Goal: Information Seeking & Learning: Learn about a topic

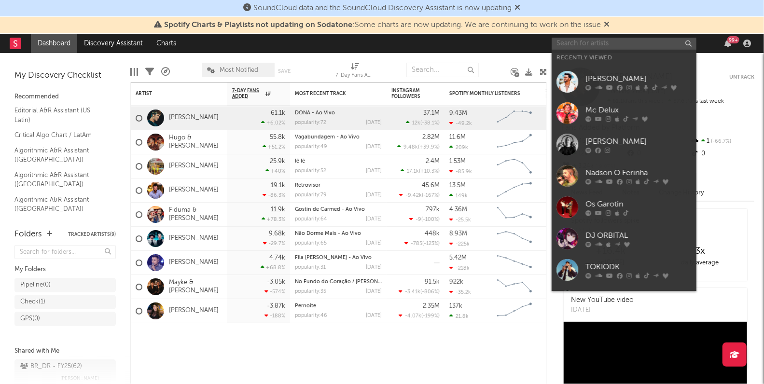
click at [602, 39] on input "text" at bounding box center [624, 44] width 145 height 12
click at [129, 47] on link "Discovery Assistant" at bounding box center [113, 43] width 72 height 19
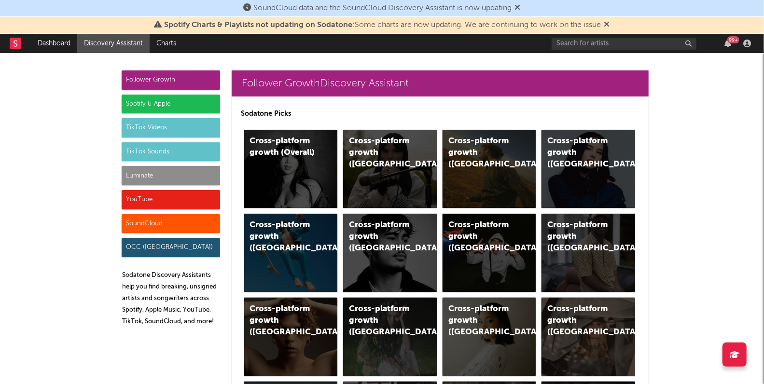
click at [174, 228] on div "SoundCloud" at bounding box center [171, 223] width 98 height 19
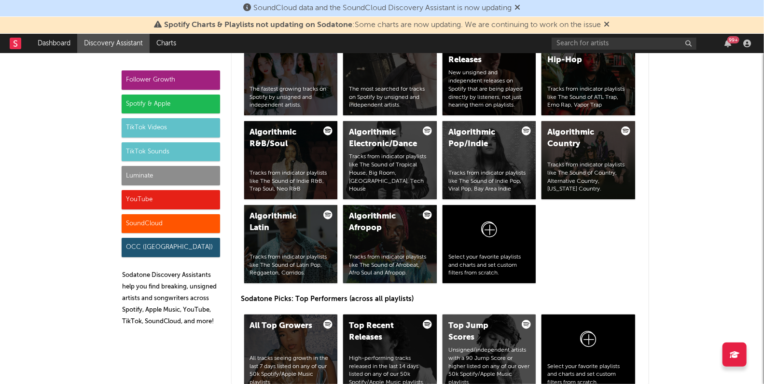
scroll to position [5639, 0]
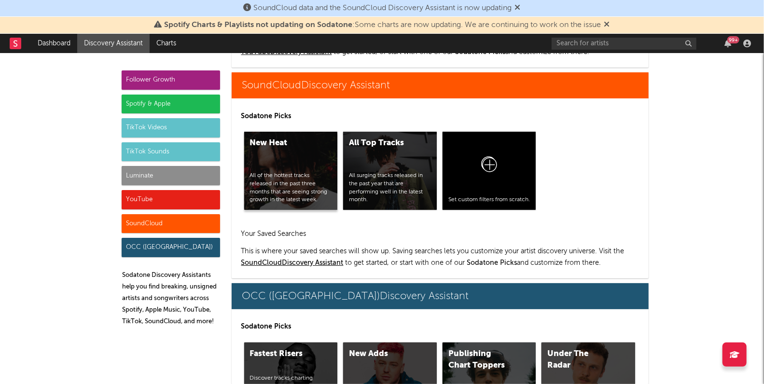
click at [289, 168] on div "New Heat All of the hottest tracks released in the past three months that are s…" at bounding box center [291, 171] width 94 height 78
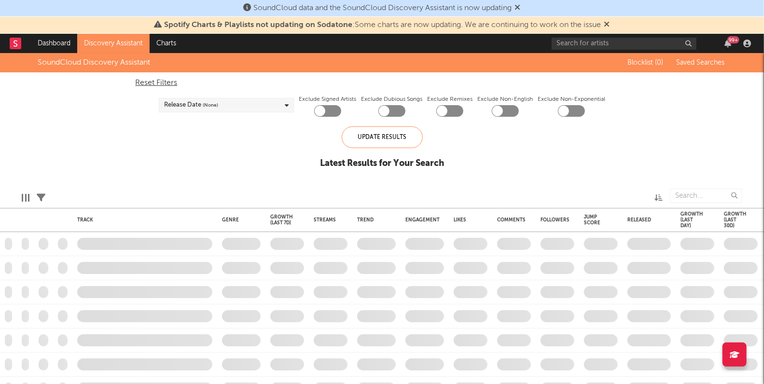
checkbox input "true"
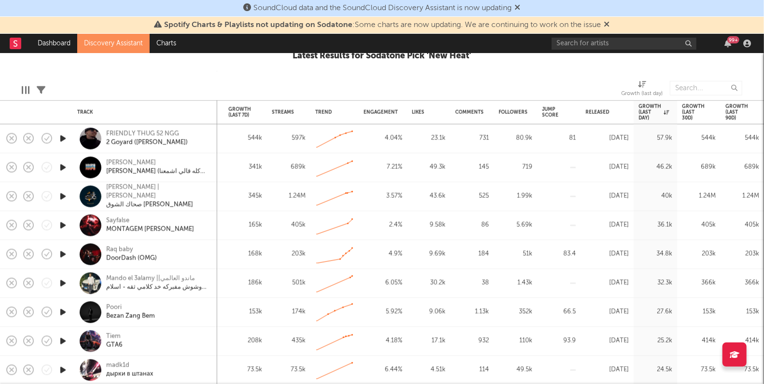
click at [186, 227] on div "Sayfalse MONTAGEM RUGADA" at bounding box center [158, 225] width 104 height 17
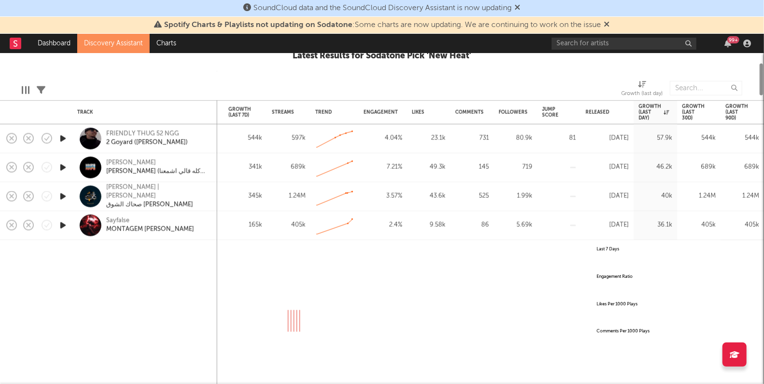
select select "All"
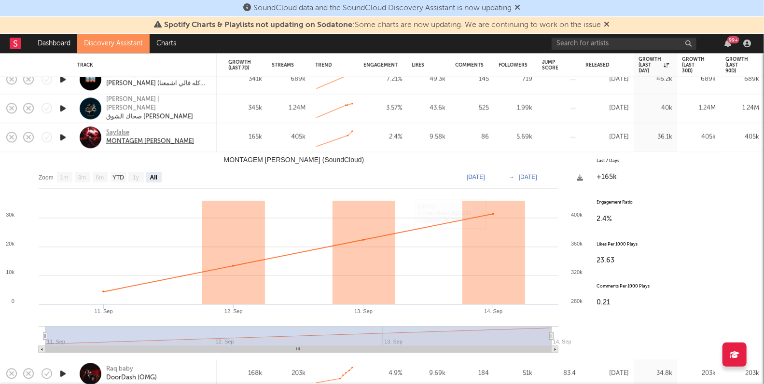
click at [124, 131] on div "Sayfalse" at bounding box center [150, 133] width 88 height 9
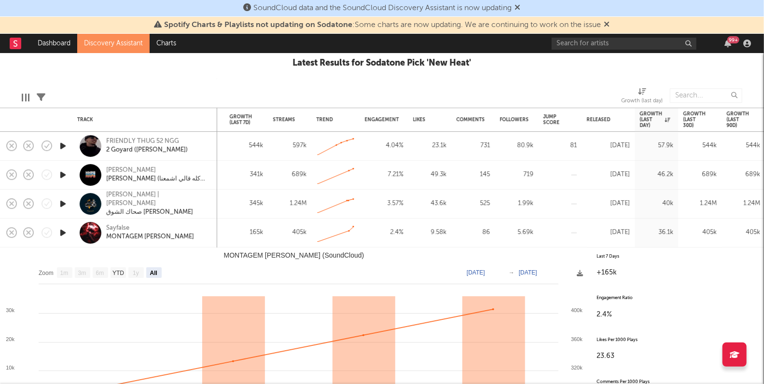
click at [576, 255] on rect "MONTAGEM RUGADA (SoundCloud)" at bounding box center [293, 351] width 587 height 207
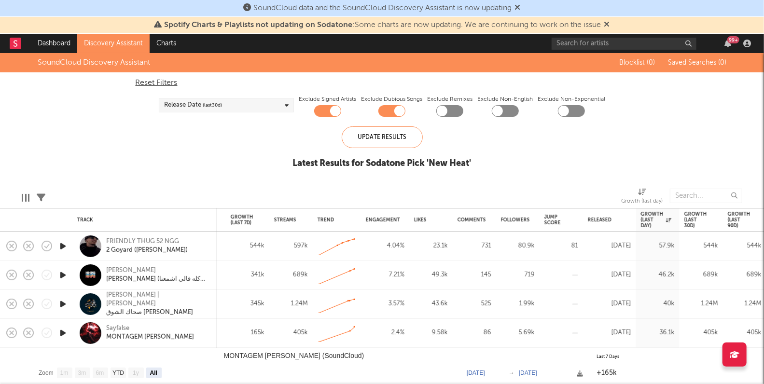
click at [201, 342] on div "Sayfalse MONTAGEM RUGADA" at bounding box center [144, 333] width 135 height 28
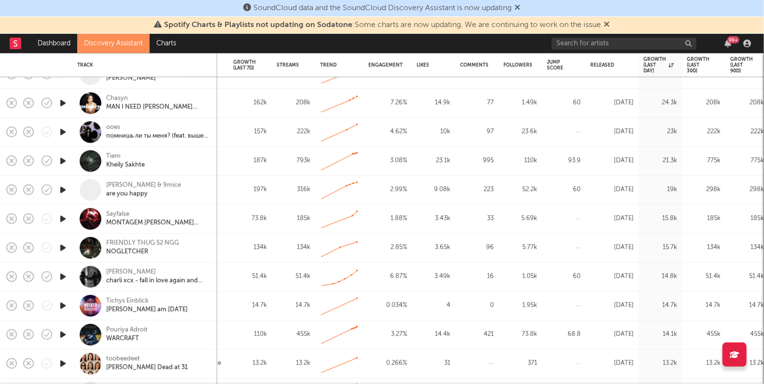
click at [207, 221] on div "Sayfalse MONTAGEM RUGADA (Slowed)" at bounding box center [158, 218] width 104 height 17
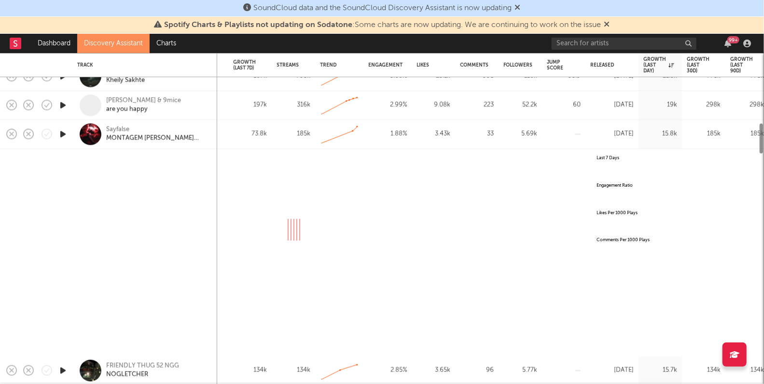
select select "All"
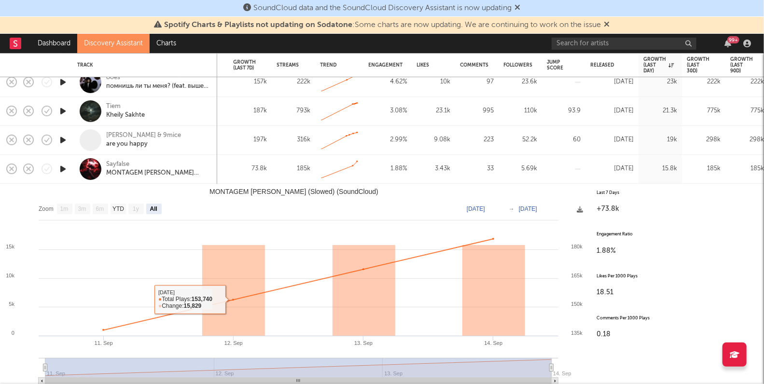
click at [208, 176] on div "Sayfalse MONTAGEM RUGADA (Slowed)" at bounding box center [158, 168] width 104 height 17
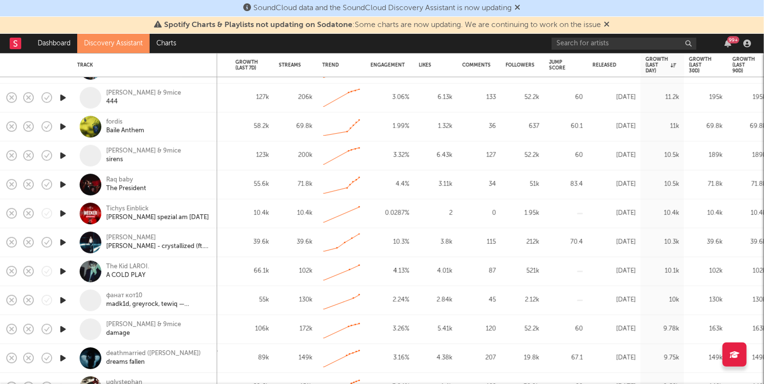
click at [195, 127] on div "fordis Baile Anthem" at bounding box center [158, 126] width 104 height 17
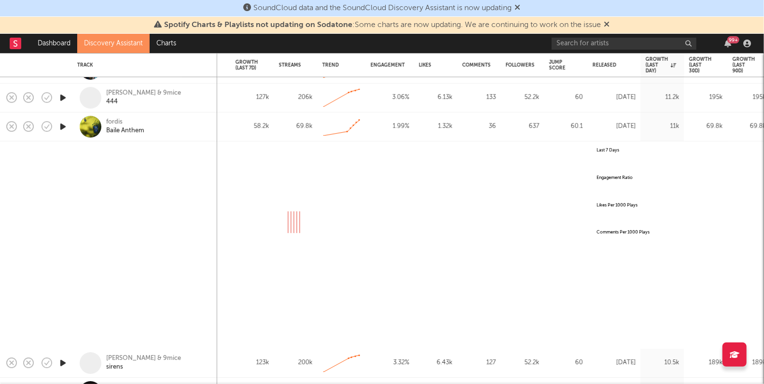
select select "All"
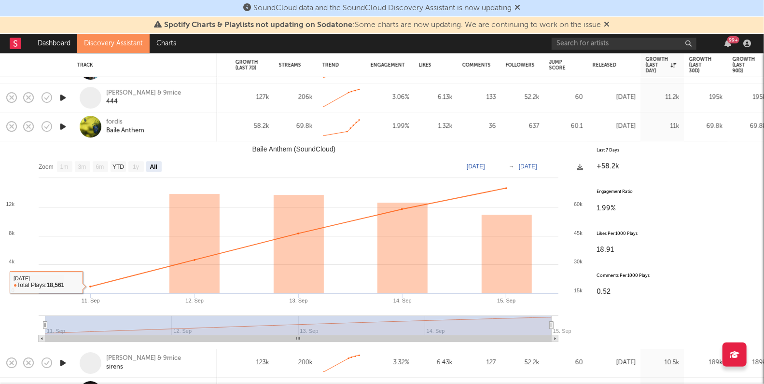
click at [59, 125] on icon "button" at bounding box center [63, 127] width 10 height 12
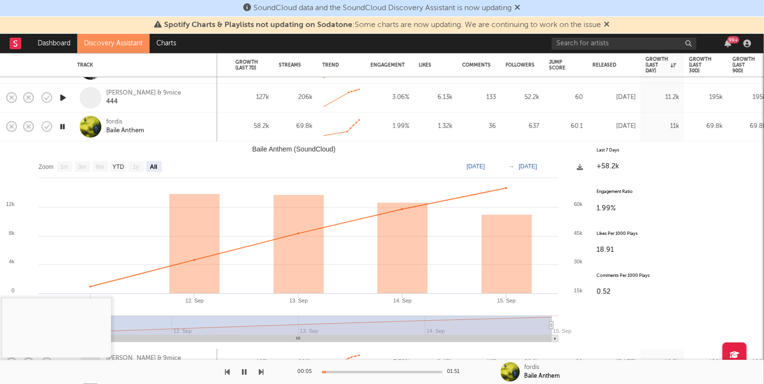
click at [348, 372] on div at bounding box center [382, 372] width 121 height 2
click at [378, 373] on div at bounding box center [382, 372] width 121 height 2
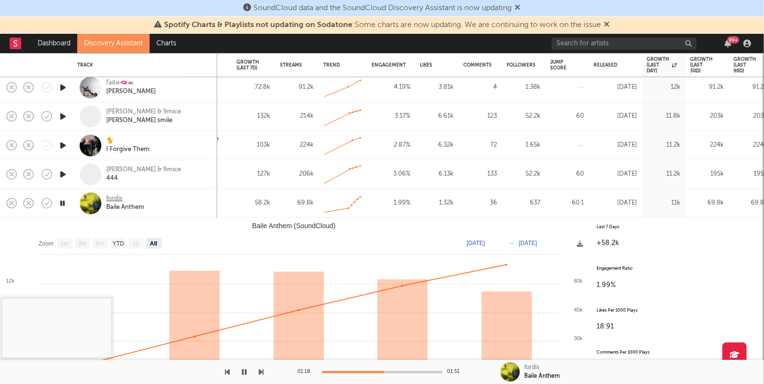
click at [120, 197] on div "fordis" at bounding box center [114, 199] width 16 height 9
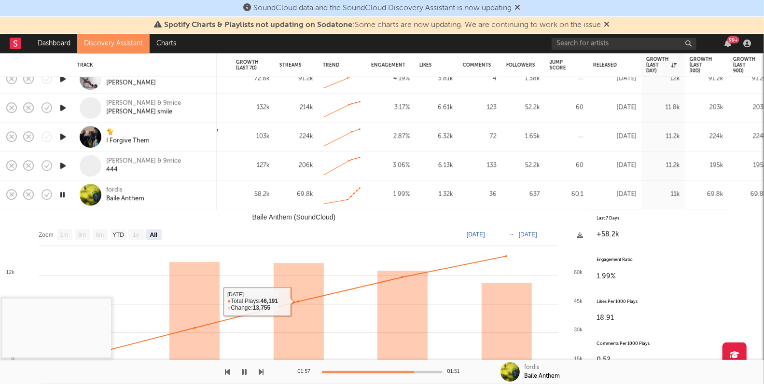
click at [243, 369] on icon "button" at bounding box center [244, 372] width 5 height 8
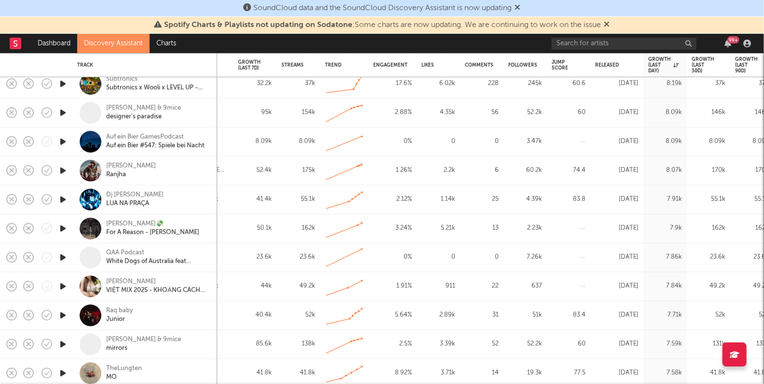
click at [60, 200] on icon "button" at bounding box center [63, 200] width 10 height 12
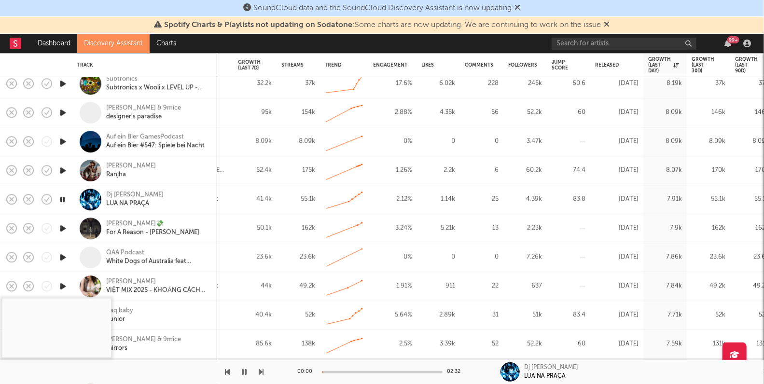
click at [351, 373] on div at bounding box center [382, 372] width 121 height 2
click at [244, 370] on icon "button" at bounding box center [244, 372] width 5 height 8
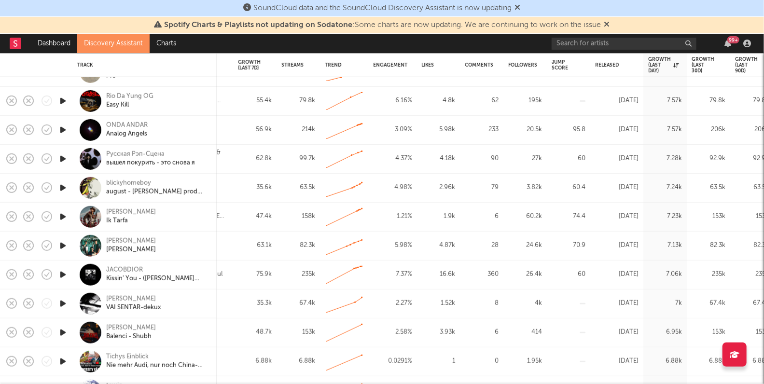
click at [63, 302] on icon "button" at bounding box center [63, 304] width 10 height 12
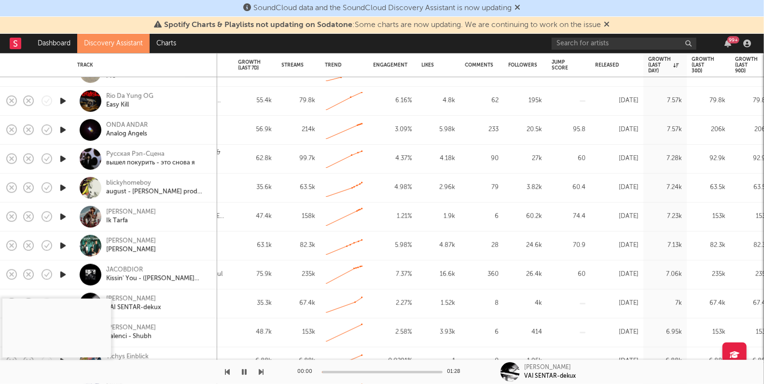
click at [346, 373] on div "00:00 01:28" at bounding box center [382, 372] width 169 height 24
click at [355, 371] on div at bounding box center [382, 372] width 121 height 2
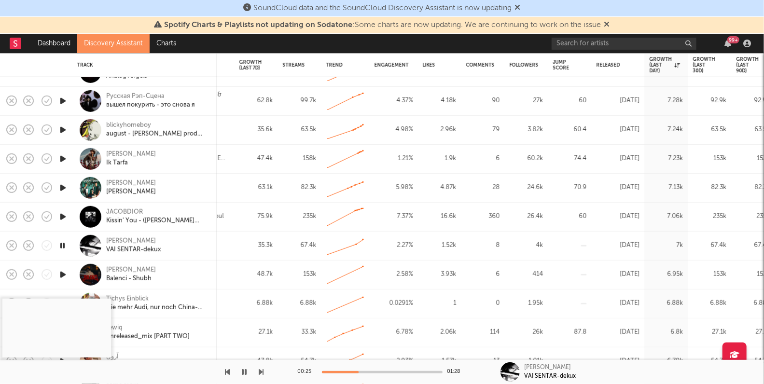
click at [59, 243] on icon "button" at bounding box center [62, 246] width 9 height 12
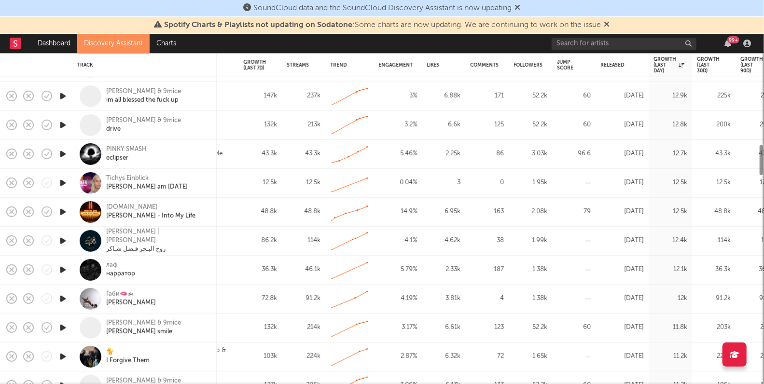
select select "All"
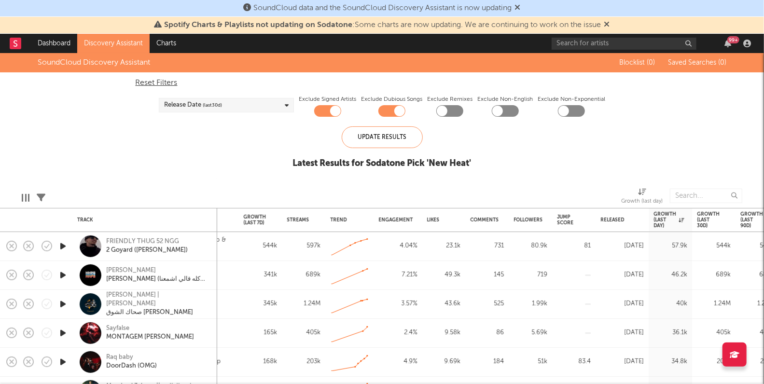
click at [122, 43] on link "Discovery Assistant" at bounding box center [113, 43] width 72 height 19
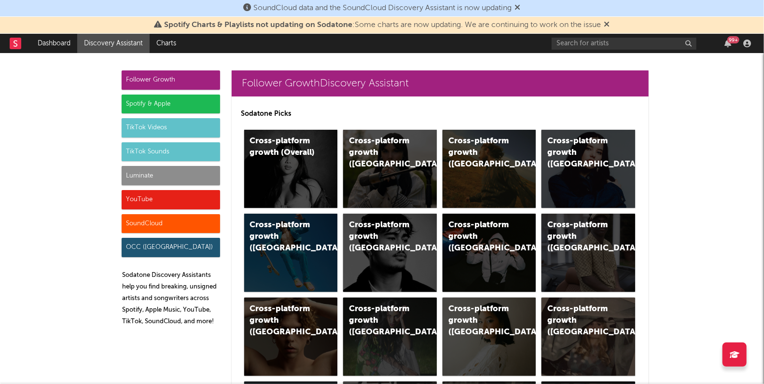
click at [178, 125] on div "TikTok Videos" at bounding box center [171, 127] width 98 height 19
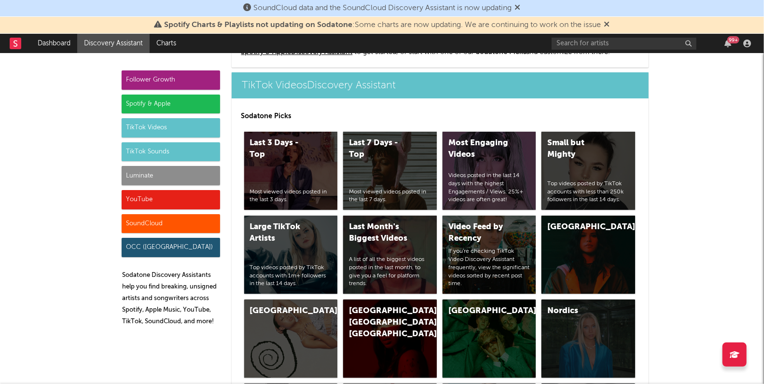
click at [173, 150] on div "TikTok Sounds" at bounding box center [171, 151] width 98 height 19
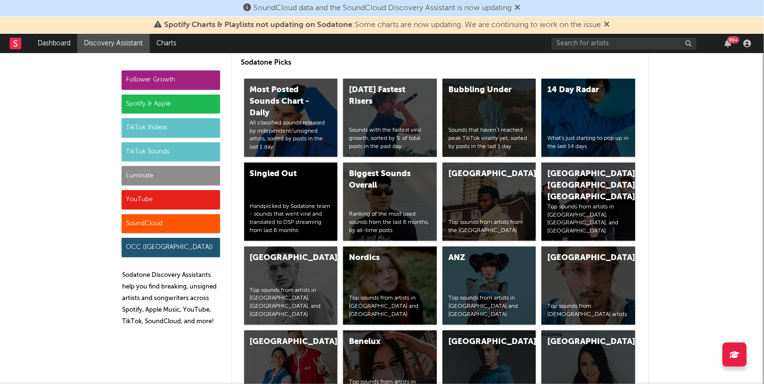
scroll to position [3223, 0]
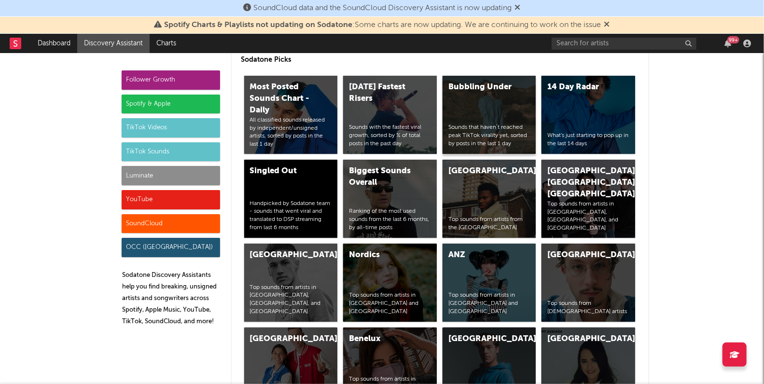
click at [483, 88] on div "Bubbling Under" at bounding box center [481, 88] width 66 height 12
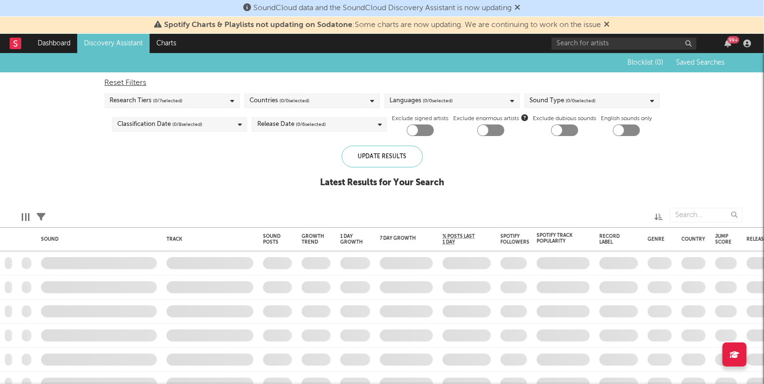
checkbox input "true"
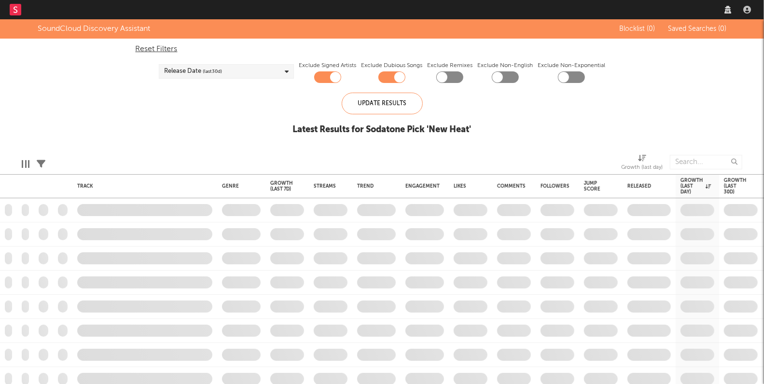
checkbox input "true"
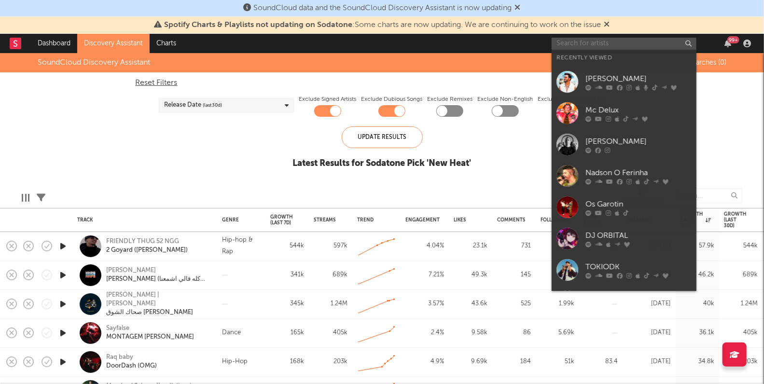
click at [606, 42] on input "text" at bounding box center [624, 44] width 145 height 12
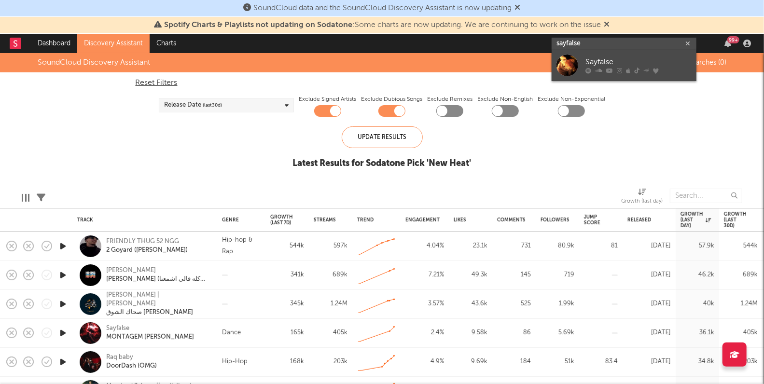
type input "sayfalse"
click at [591, 61] on div "Sayfalse" at bounding box center [638, 62] width 106 height 12
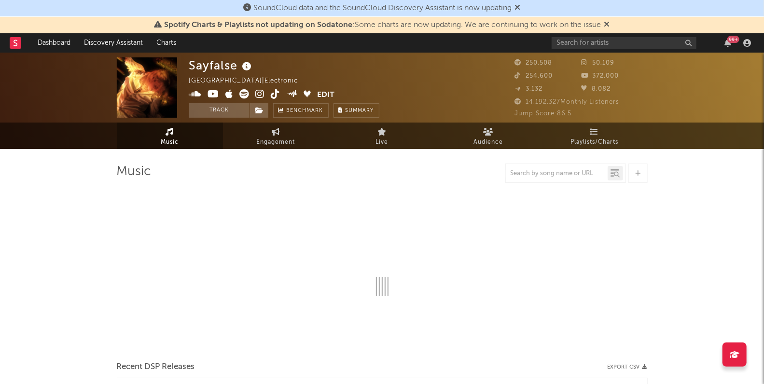
select select "6m"
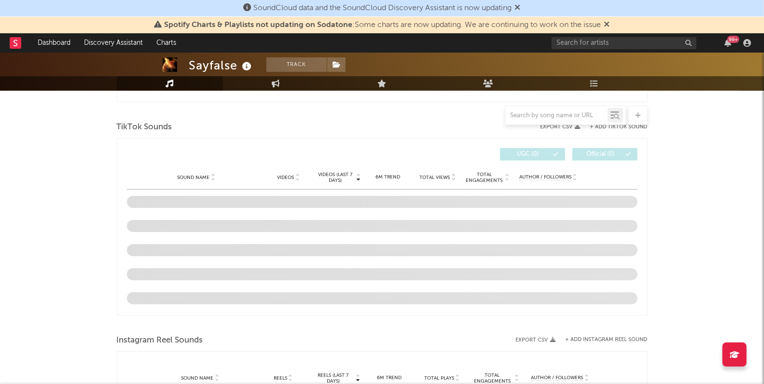
scroll to position [630, 0]
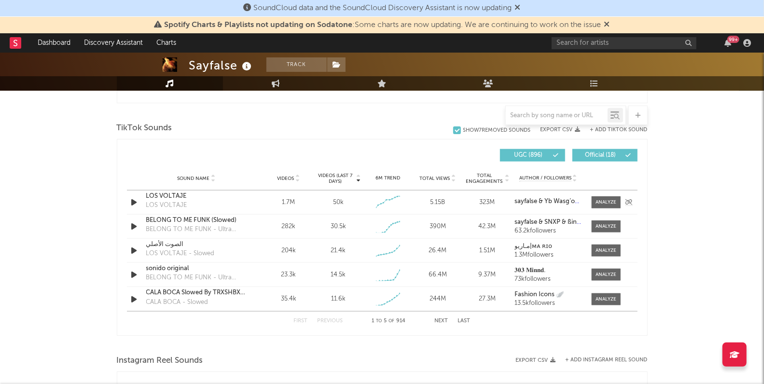
click at [135, 198] on icon "button" at bounding box center [134, 202] width 10 height 12
click at [135, 198] on icon "button" at bounding box center [133, 202] width 9 height 12
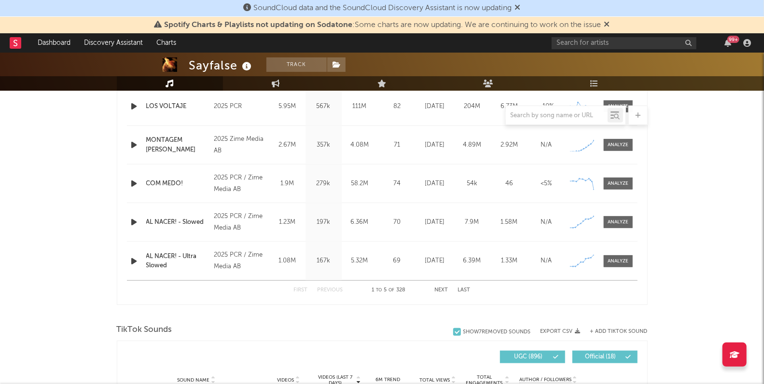
scroll to position [349, 0]
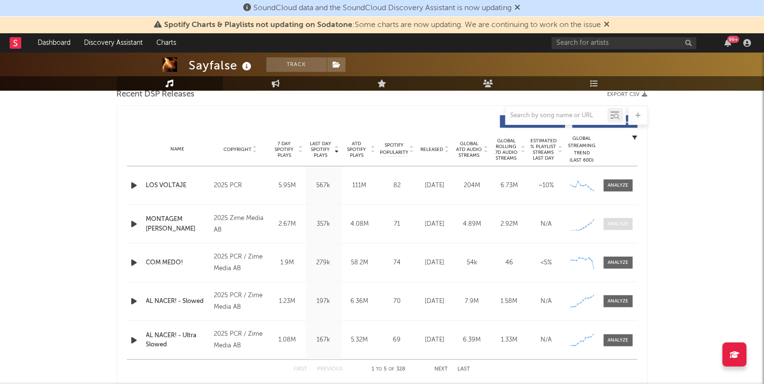
click at [614, 224] on div at bounding box center [618, 224] width 21 height 7
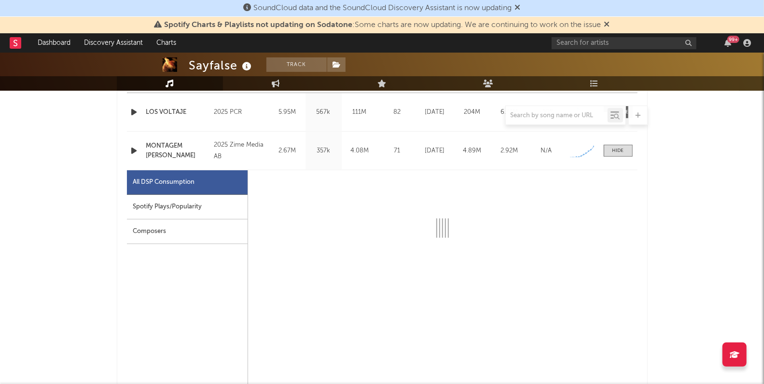
select select "1w"
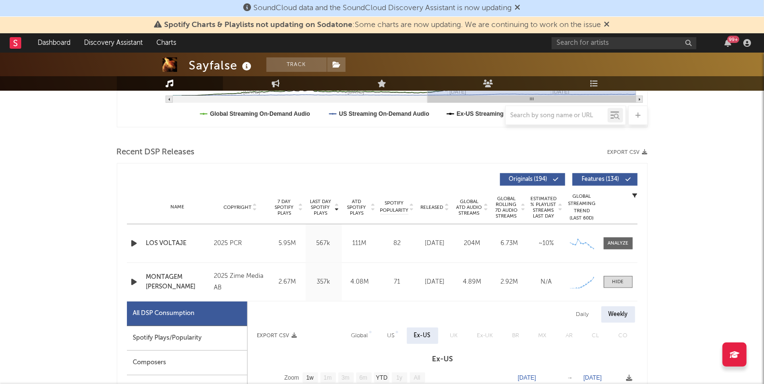
scroll to position [0, 0]
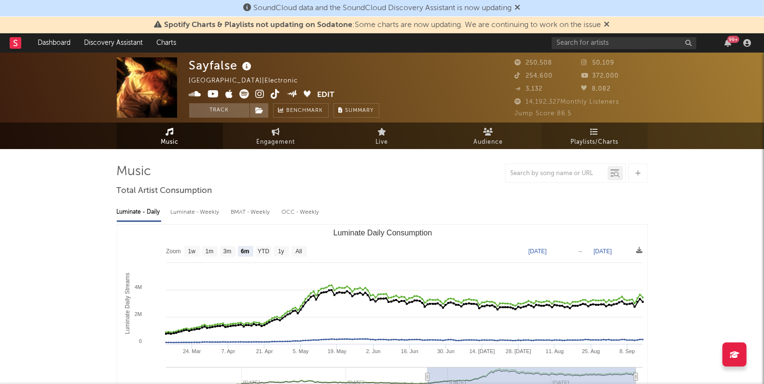
click at [594, 131] on icon at bounding box center [594, 132] width 8 height 8
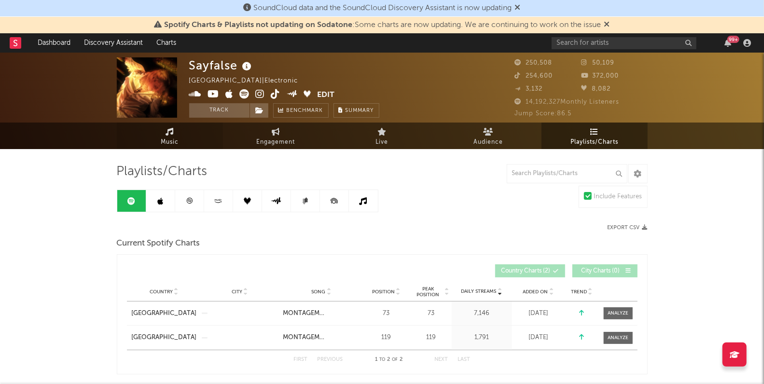
click at [172, 142] on span "Music" at bounding box center [170, 143] width 18 height 12
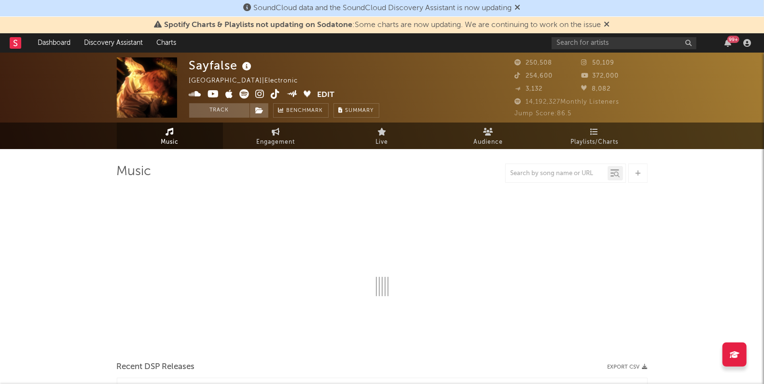
select select "6m"
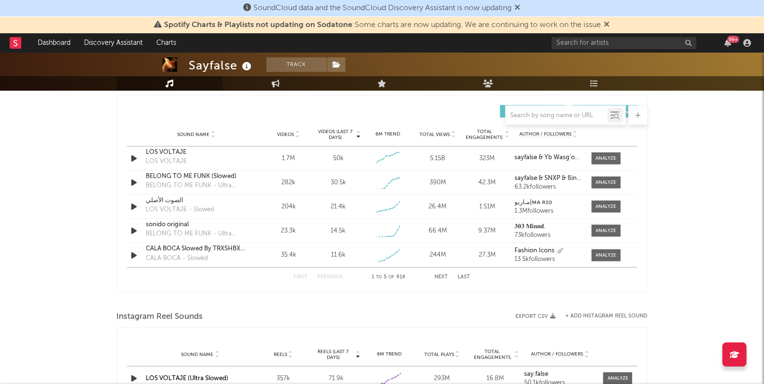
scroll to position [760, 0]
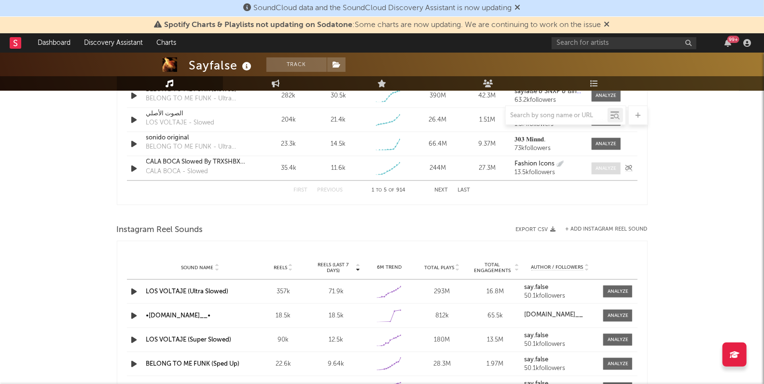
click at [602, 165] on div at bounding box center [605, 168] width 21 height 7
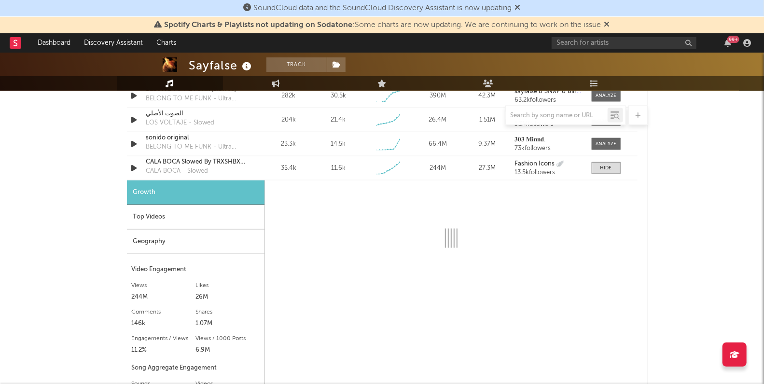
select select "1w"
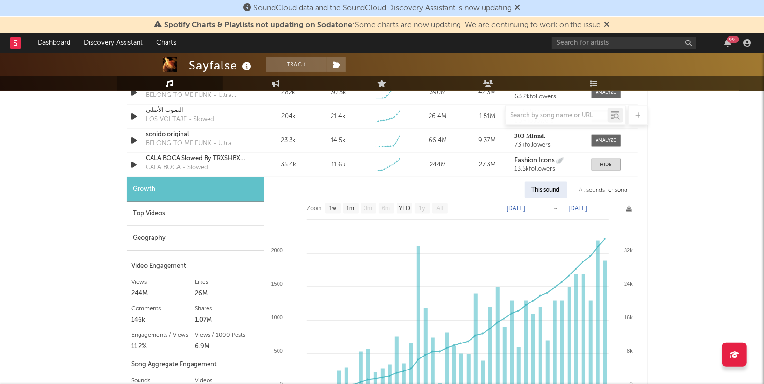
scroll to position [751, 0]
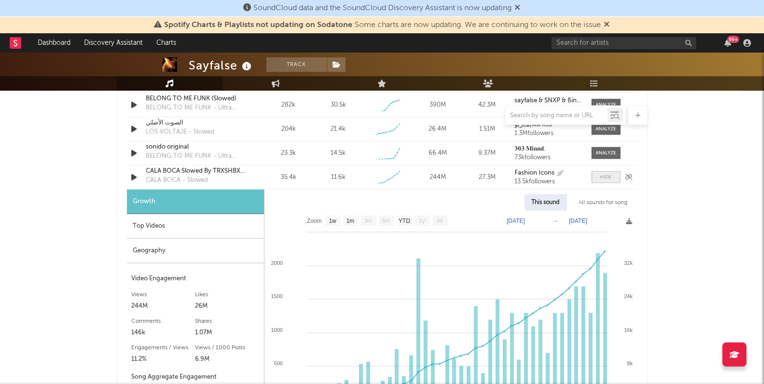
click at [609, 178] on div at bounding box center [606, 177] width 12 height 7
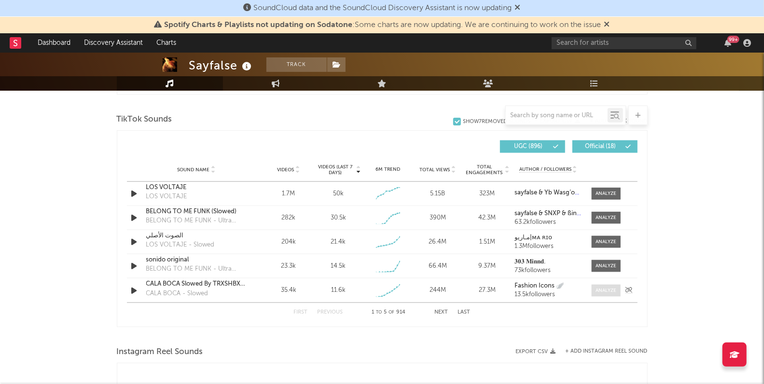
scroll to position [637, 0]
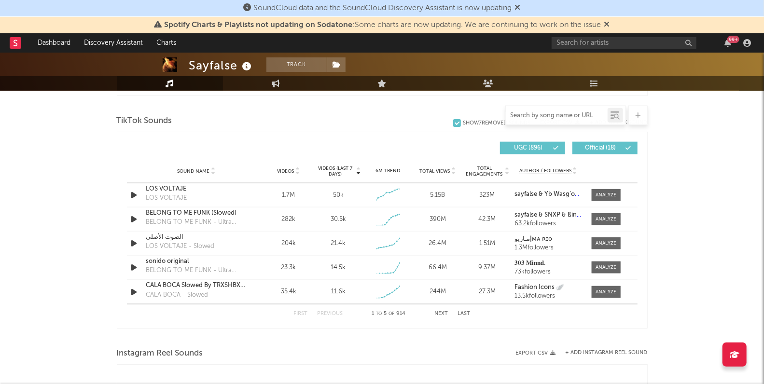
click at [593, 117] on input "text" at bounding box center [557, 116] width 102 height 8
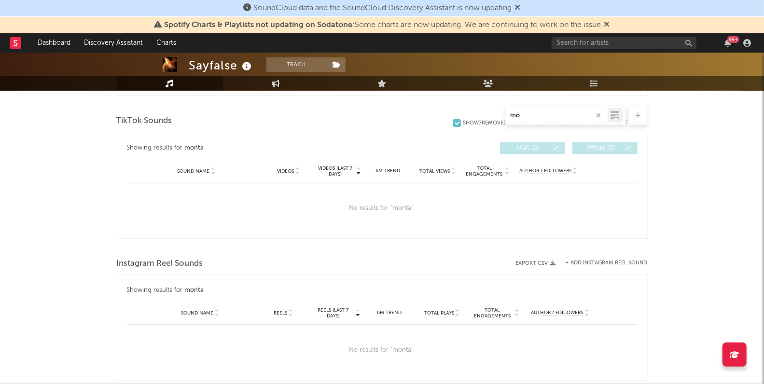
type input "m"
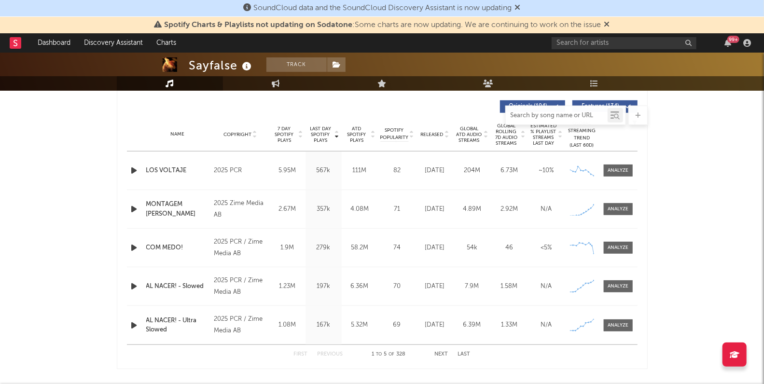
scroll to position [366, 0]
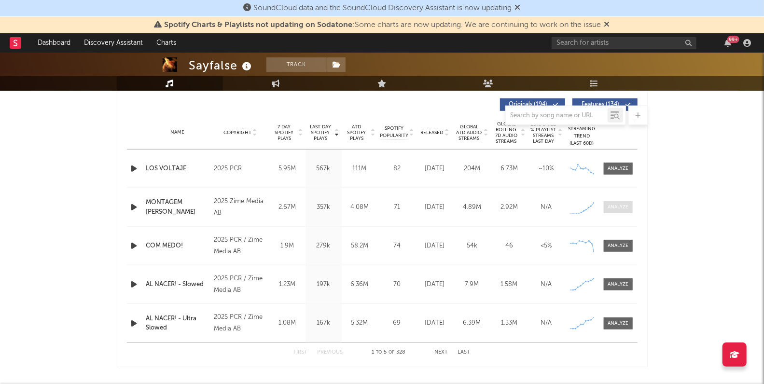
click at [608, 210] on span at bounding box center [618, 207] width 29 height 12
select select "1w"
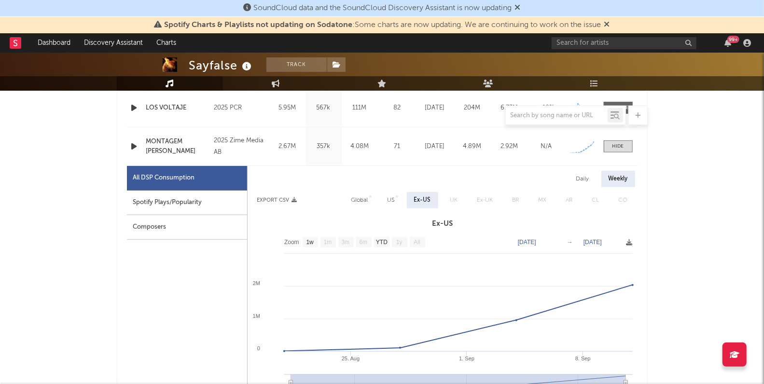
scroll to position [428, 0]
click at [225, 196] on div "Spotify Plays/Popularity" at bounding box center [187, 202] width 120 height 25
select select "1w"
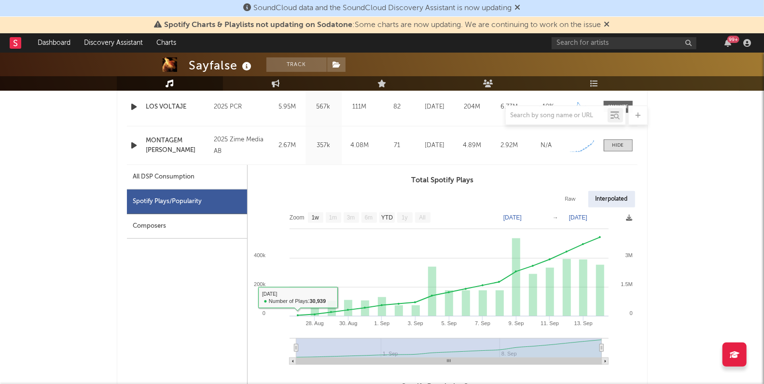
click at [231, 174] on div "All DSP Consumption" at bounding box center [187, 177] width 120 height 25
select select "1w"
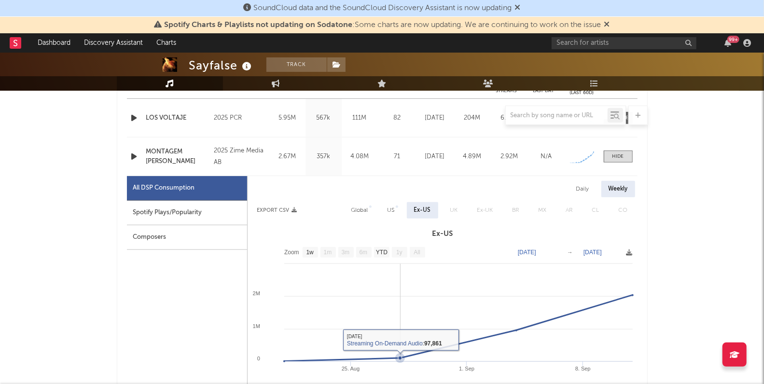
scroll to position [428, 0]
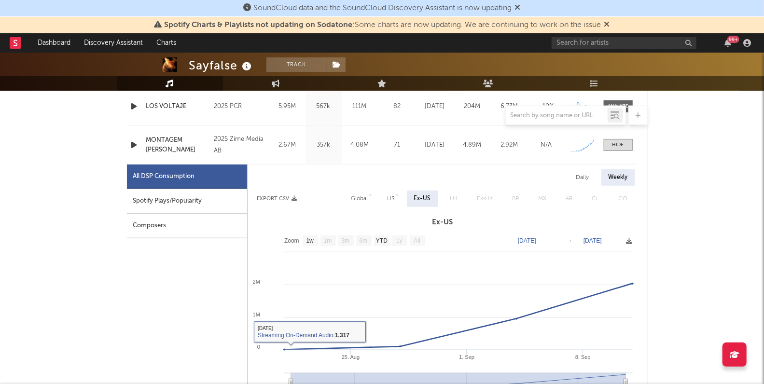
click at [167, 221] on div "Composers" at bounding box center [187, 226] width 120 height 25
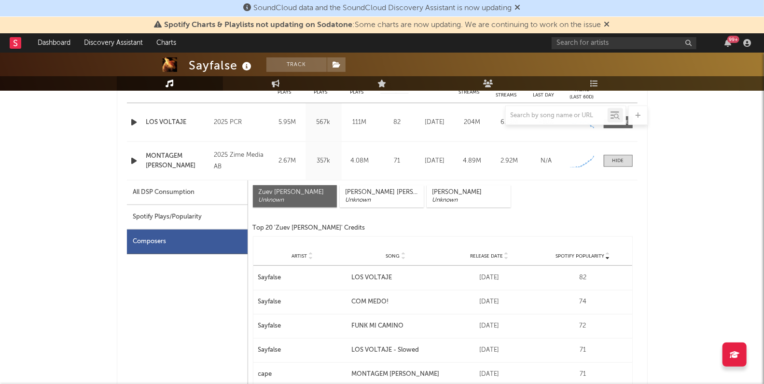
scroll to position [410, 0]
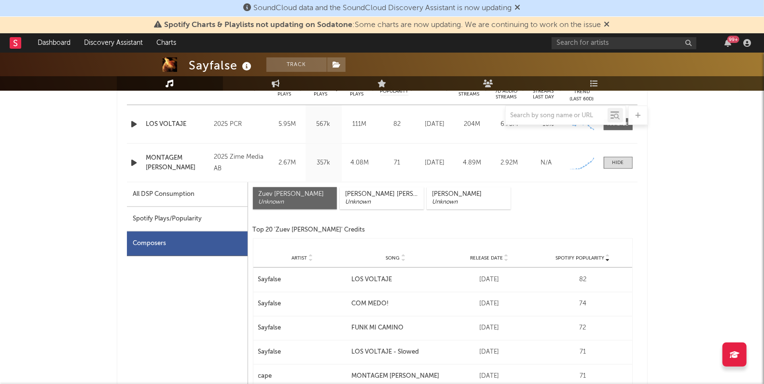
click at [184, 197] on div "All DSP Consumption" at bounding box center [164, 195] width 62 height 12
select select "1w"
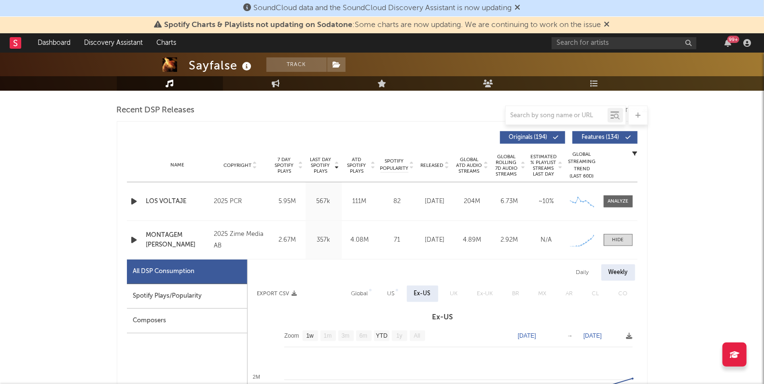
scroll to position [332, 0]
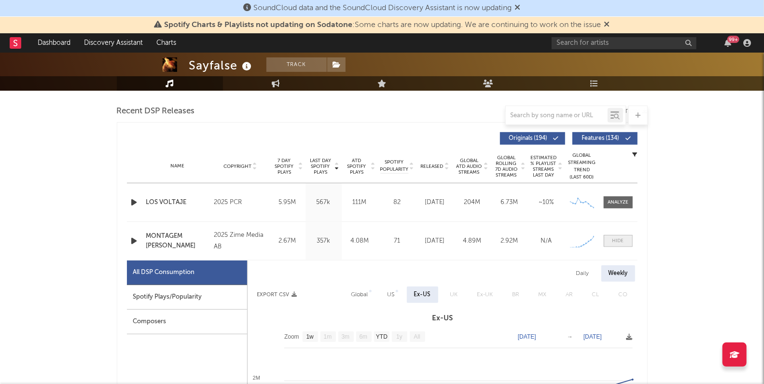
click at [628, 242] on span at bounding box center [618, 241] width 29 height 12
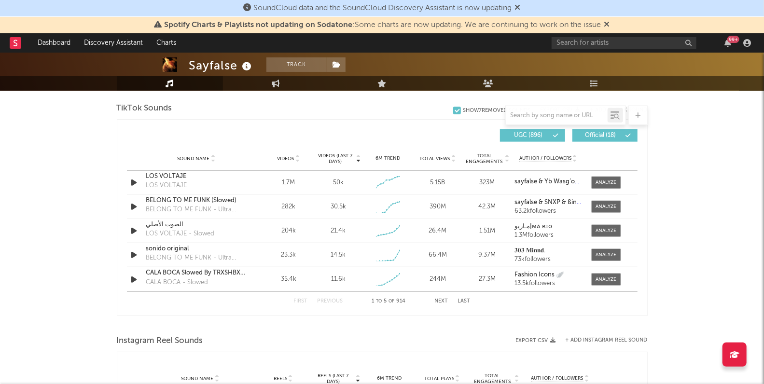
scroll to position [650, 0]
click at [607, 203] on div at bounding box center [605, 206] width 21 height 7
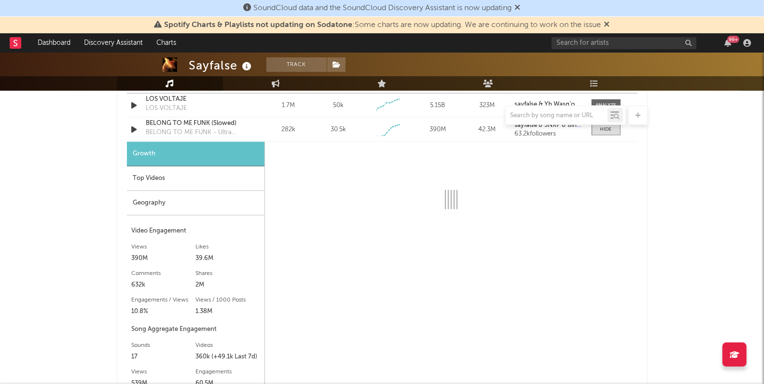
scroll to position [729, 0]
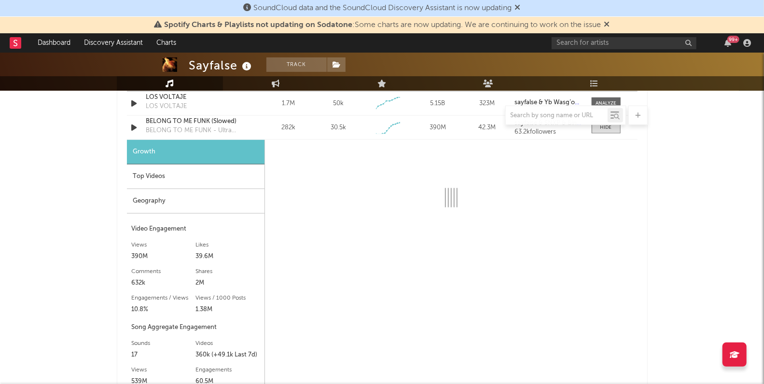
select select "1w"
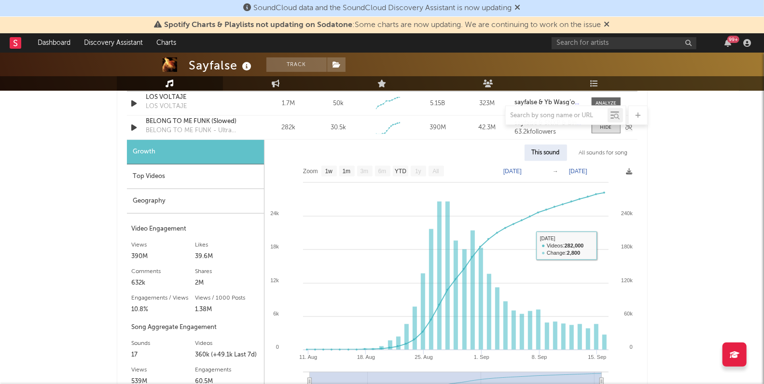
click at [611, 133] on div "Sound Name BELONG TO ME FUNK (Slowed) BELONG TO ME FUNK - Ultra Slowed Videos 2…" at bounding box center [382, 128] width 511 height 24
click at [610, 129] on div at bounding box center [606, 127] width 12 height 7
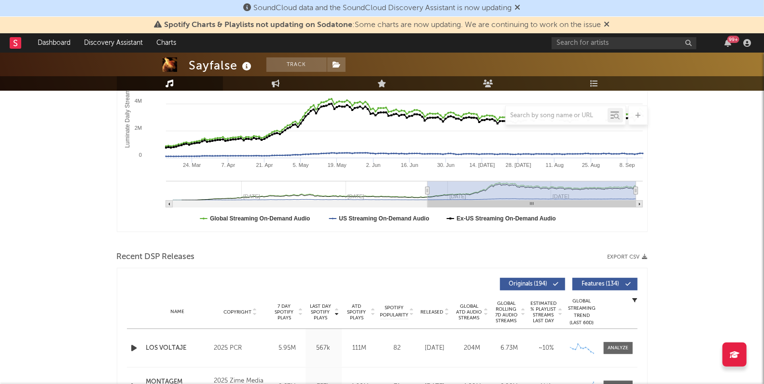
scroll to position [0, 0]
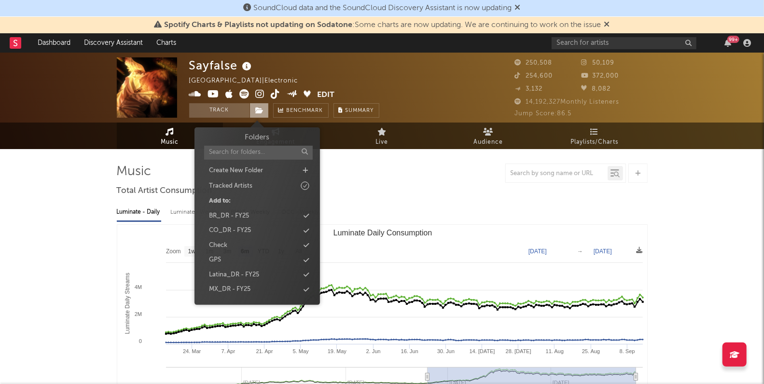
click at [262, 111] on icon at bounding box center [260, 110] width 8 height 7
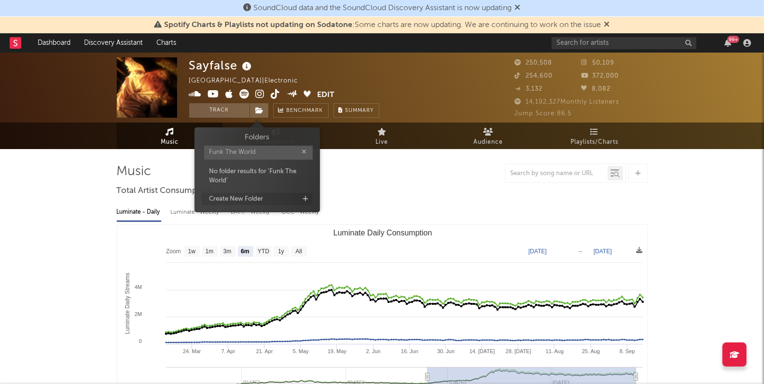
type input "Funk The World"
click at [258, 198] on div "Create New Folder" at bounding box center [236, 199] width 54 height 10
type input "Funk The World"
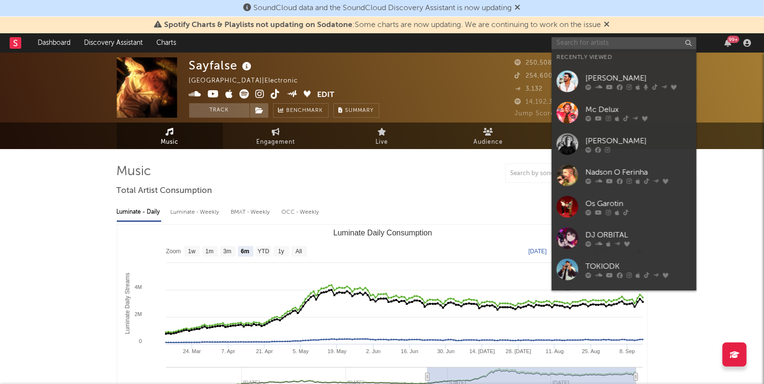
click at [582, 41] on input "text" at bounding box center [624, 43] width 145 height 12
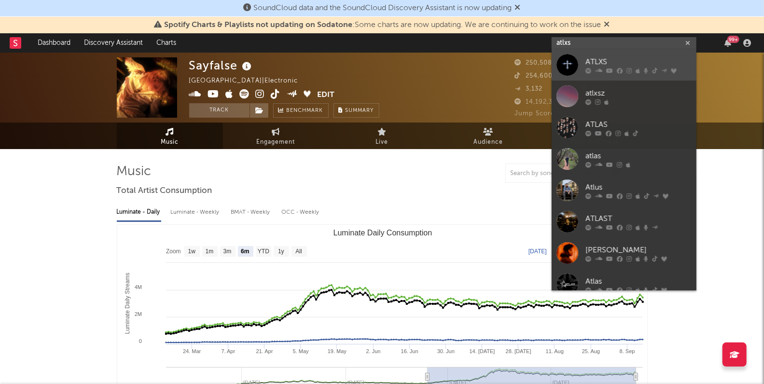
type input "atlxs"
click at [597, 58] on div "ATLXS" at bounding box center [638, 62] width 106 height 12
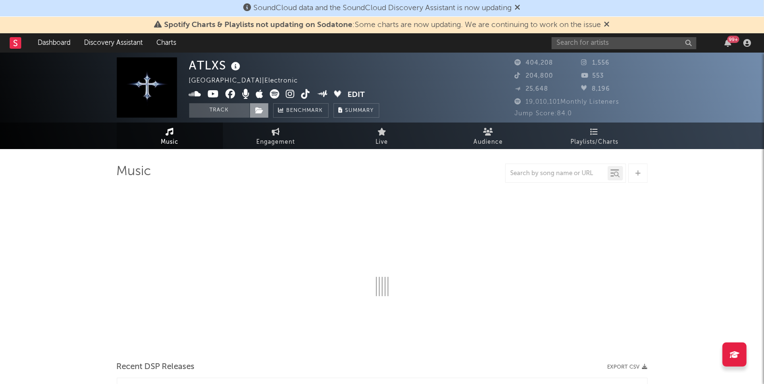
click at [259, 111] on icon at bounding box center [260, 110] width 8 height 7
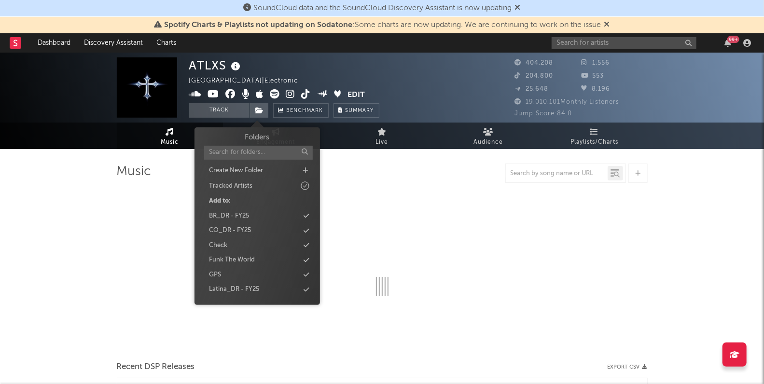
select select "6m"
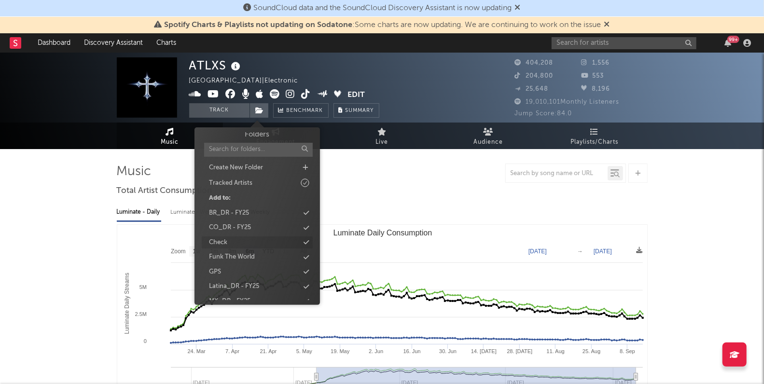
scroll to position [1, 0]
click at [250, 259] on div "Funk The World" at bounding box center [232, 259] width 46 height 10
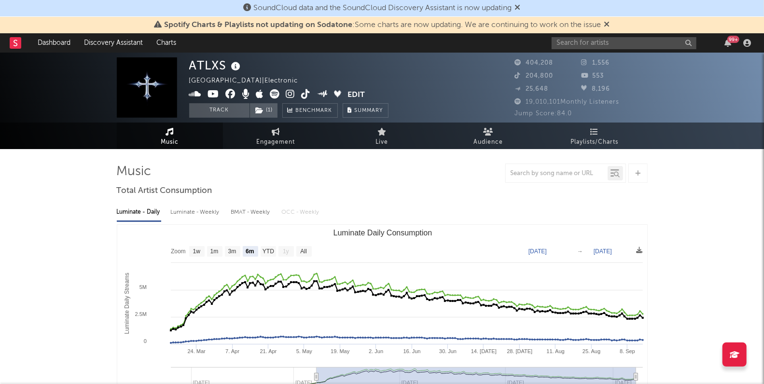
click at [404, 203] on div "Luminate - Daily Luminate - Weekly BMAT - Weekly OCC - Weekly Zoom 1w 1m 3m 6m …" at bounding box center [382, 309] width 531 height 221
click at [565, 46] on input "text" at bounding box center [624, 43] width 145 height 12
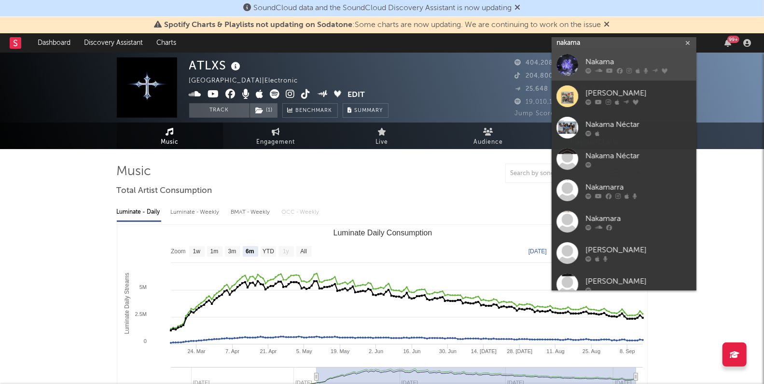
type input "nakama"
click at [625, 60] on div "Nakama" at bounding box center [638, 62] width 106 height 12
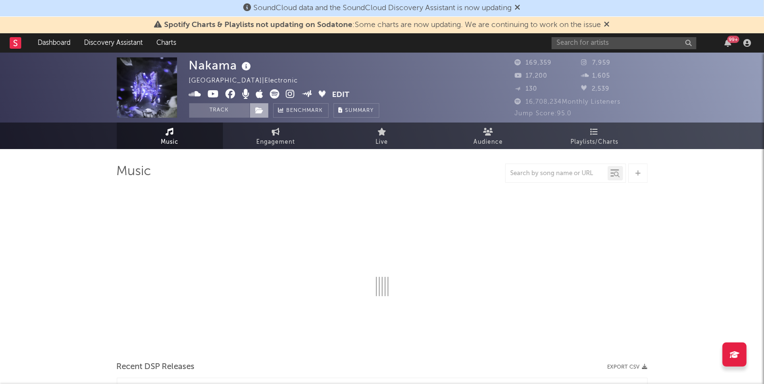
click at [260, 110] on icon at bounding box center [260, 110] width 8 height 7
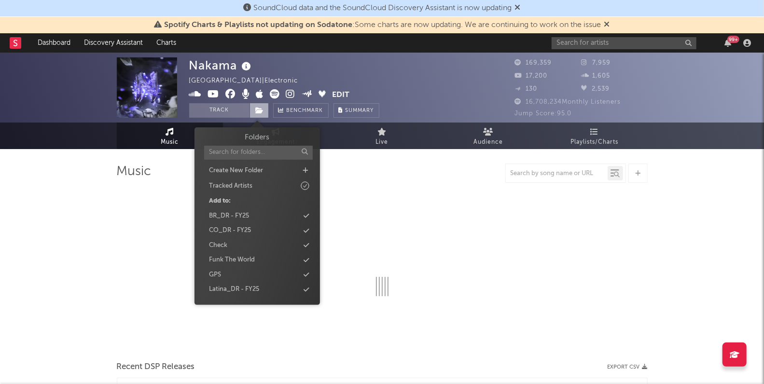
select select "6m"
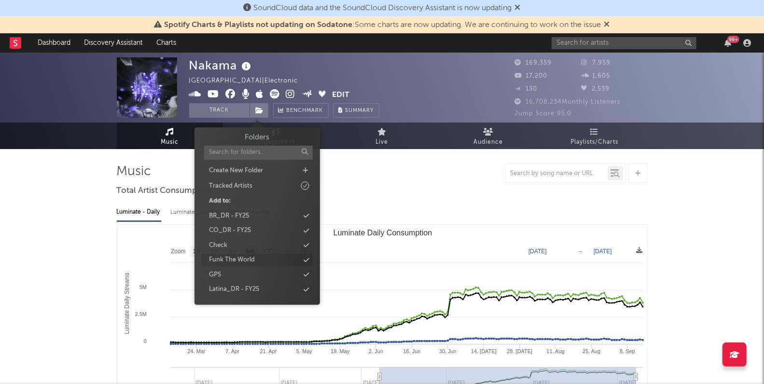
click at [250, 260] on div "Funk The World" at bounding box center [232, 260] width 46 height 10
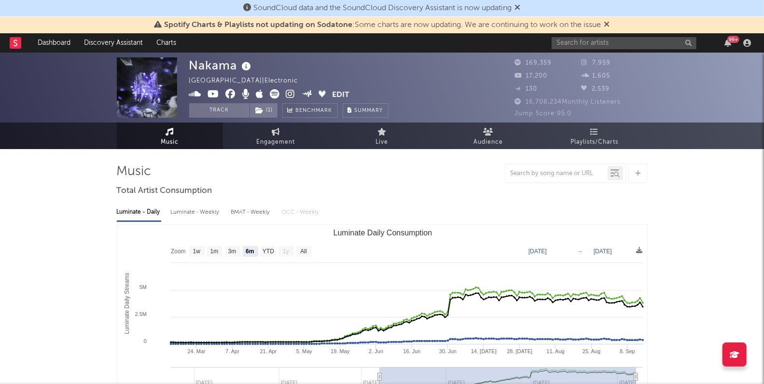
click at [57, 44] on link "Dashboard" at bounding box center [54, 42] width 46 height 19
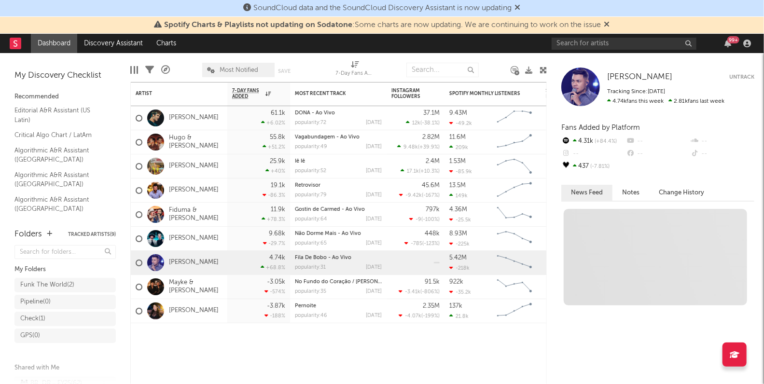
scroll to position [14, 0]
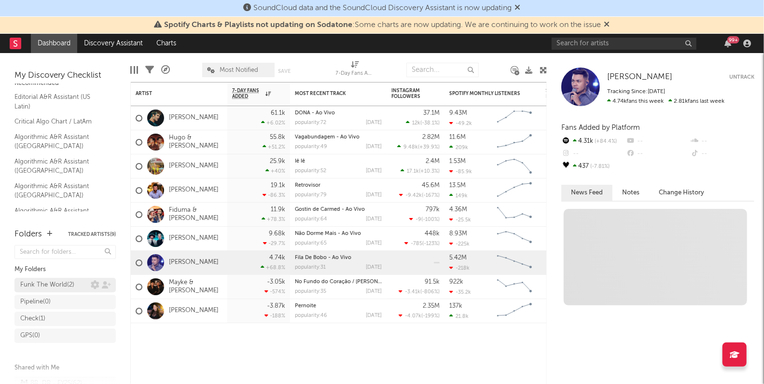
click at [77, 285] on div "Funk The World ( 2 )" at bounding box center [55, 285] width 70 height 12
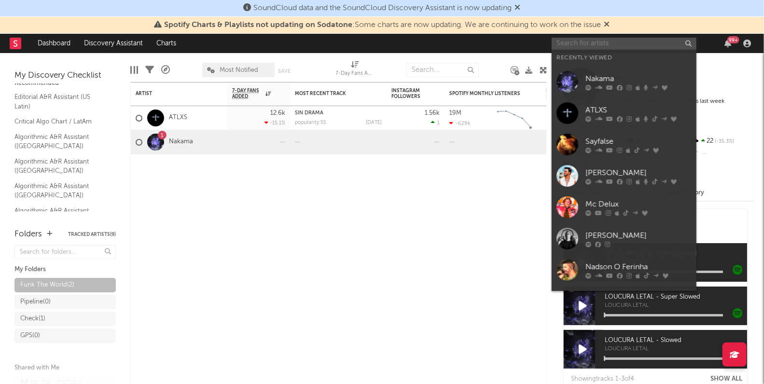
click at [588, 45] on input "text" at bounding box center [624, 44] width 145 height 12
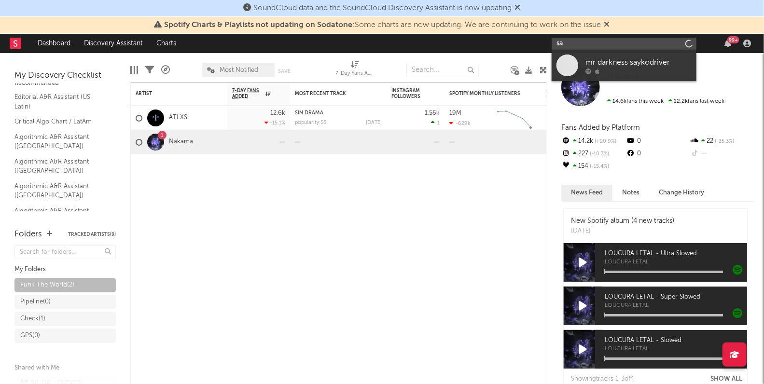
type input "s"
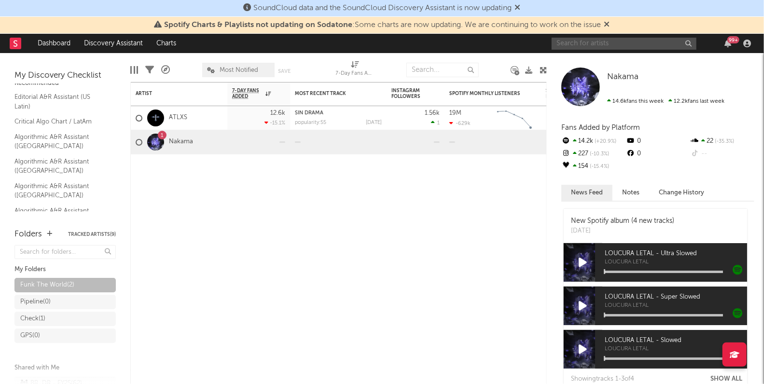
click at [590, 45] on input "text" at bounding box center [624, 44] width 145 height 12
click at [466, 221] on div "Artist Notifications 7-Day Fans Added WoW % Change Most Recent Track Popularity…" at bounding box center [338, 233] width 416 height 302
click at [598, 44] on input "text" at bounding box center [624, 44] width 145 height 12
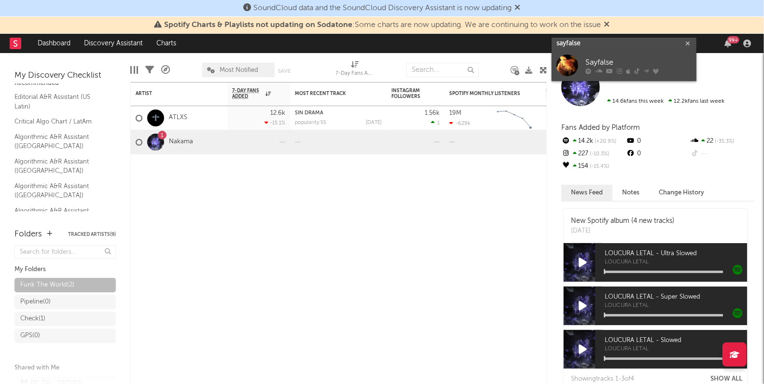
type input "sayfalse"
click at [605, 58] on div "Sayfalse" at bounding box center [638, 62] width 106 height 12
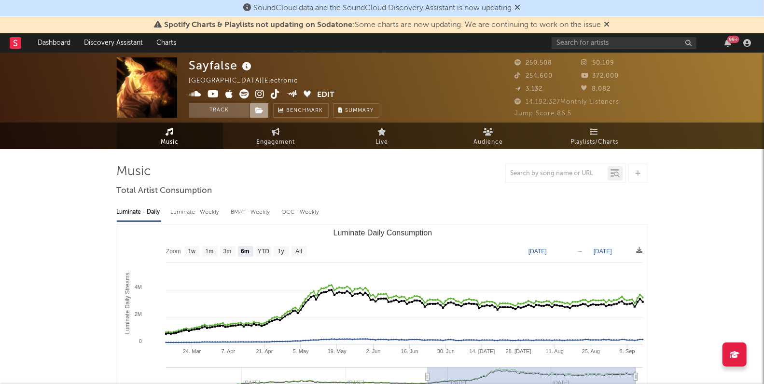
select select "6m"
click at [261, 113] on icon at bounding box center [260, 110] width 8 height 7
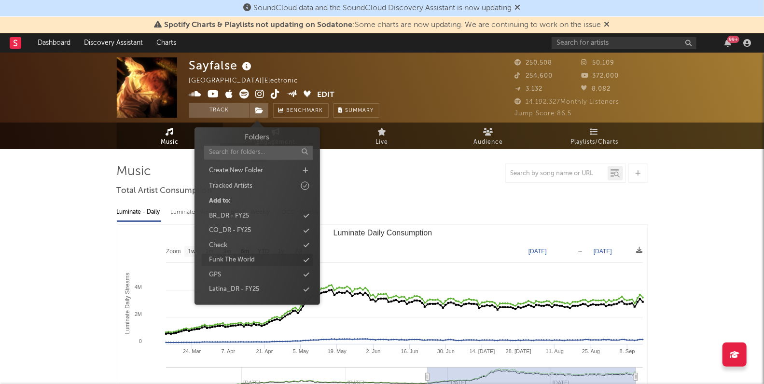
click at [255, 261] on div "Funk The World" at bounding box center [257, 260] width 111 height 13
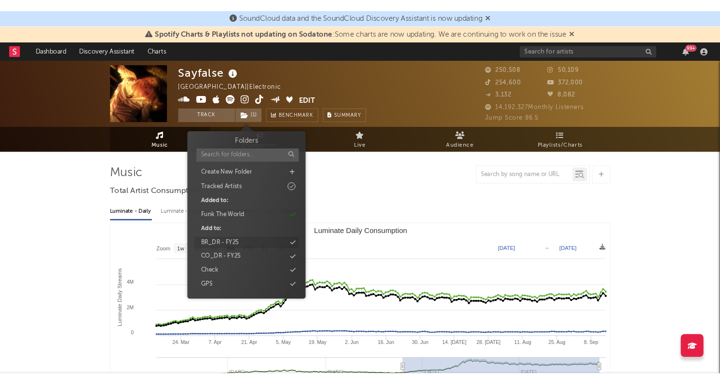
scroll to position [86, 0]
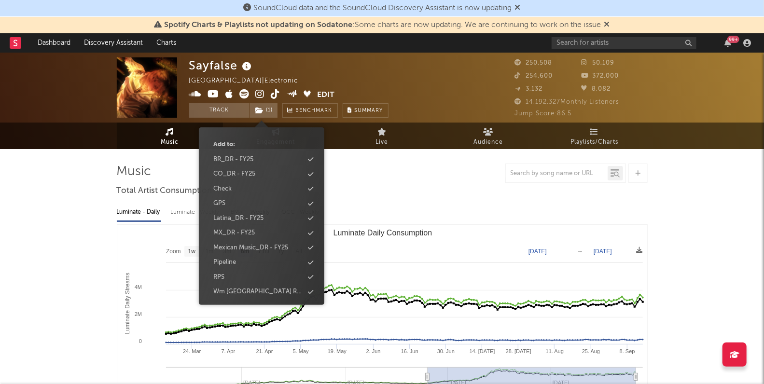
click at [397, 207] on div "Luminate - Daily Luminate - Weekly BMAT - Weekly OCC - Weekly" at bounding box center [382, 212] width 531 height 16
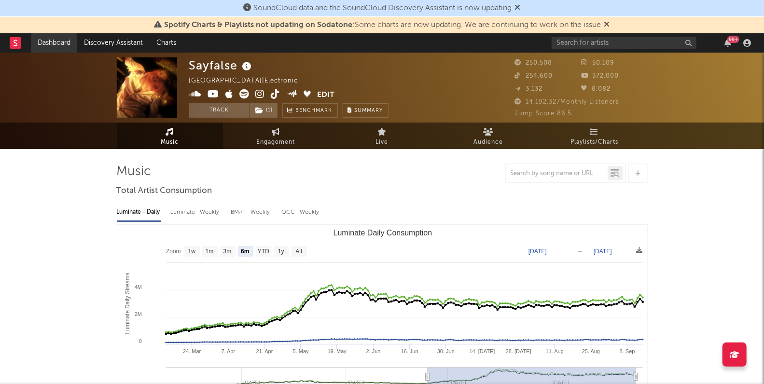
click at [67, 47] on link "Dashboard" at bounding box center [54, 42] width 46 height 19
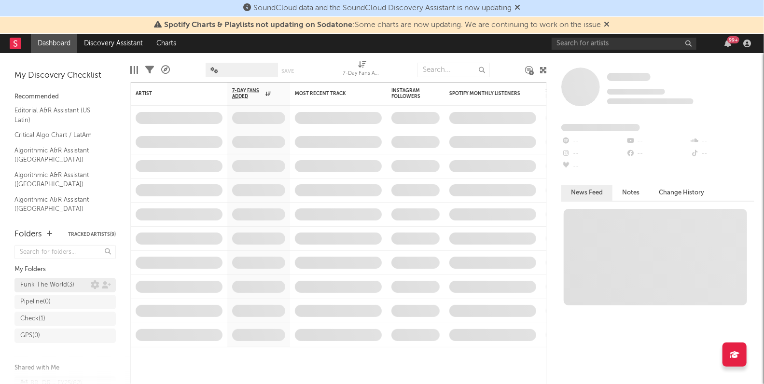
click at [68, 284] on div "Funk The World ( 3 )" at bounding box center [47, 285] width 54 height 12
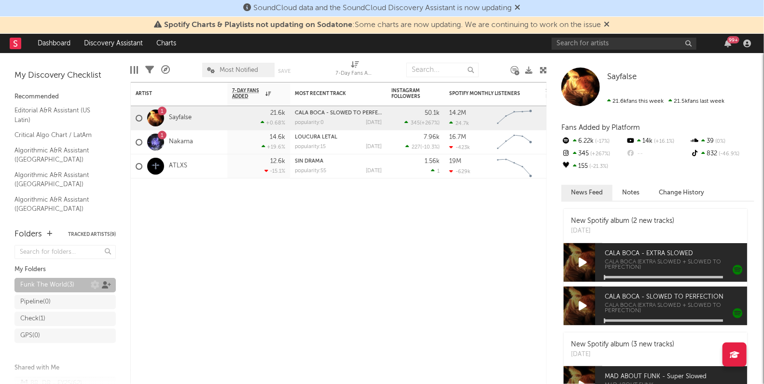
click at [104, 286] on icon at bounding box center [106, 284] width 9 height 7
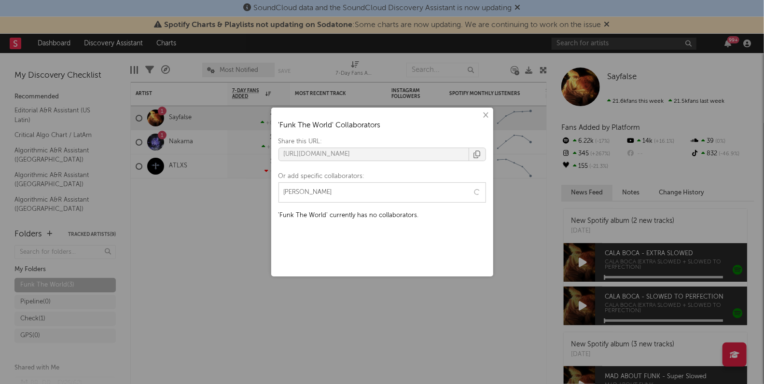
type input "barba"
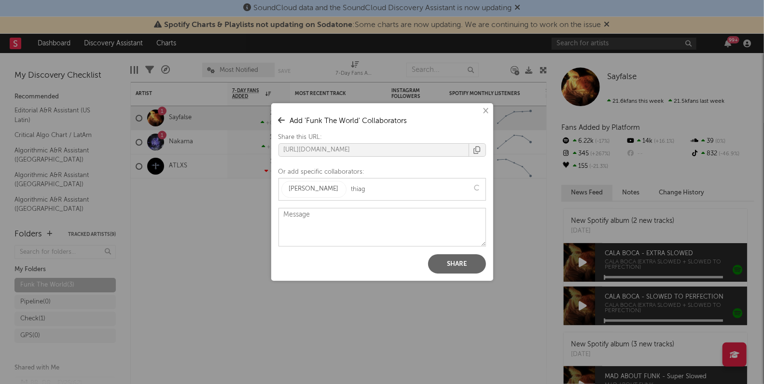
type input "thiago"
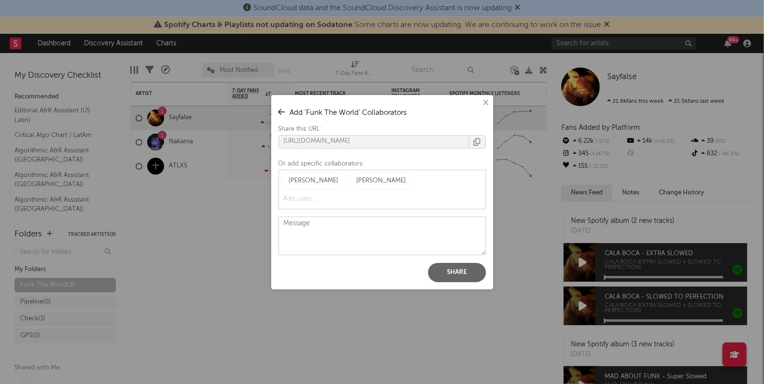
click at [462, 272] on button "Share" at bounding box center [457, 272] width 58 height 19
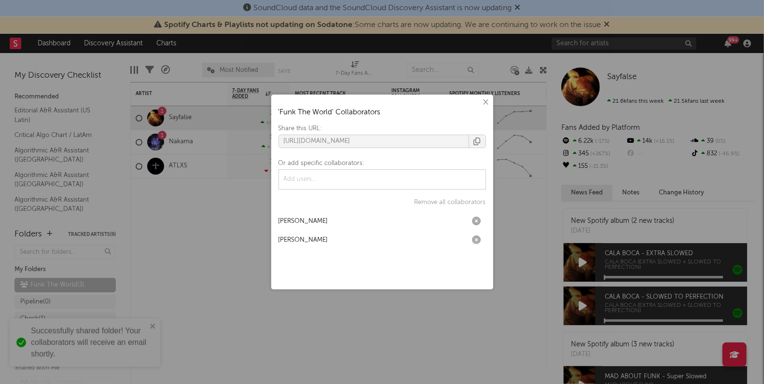
click at [480, 144] on icon "button" at bounding box center [477, 142] width 7 height 8
click at [487, 101] on button "×" at bounding box center [485, 102] width 11 height 11
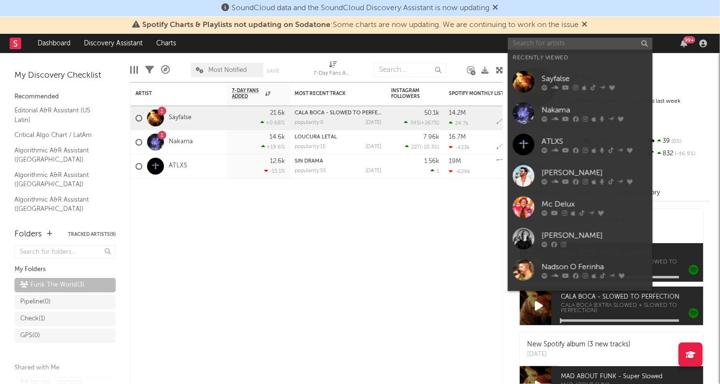
click at [564, 48] on input "text" at bounding box center [580, 44] width 145 height 12
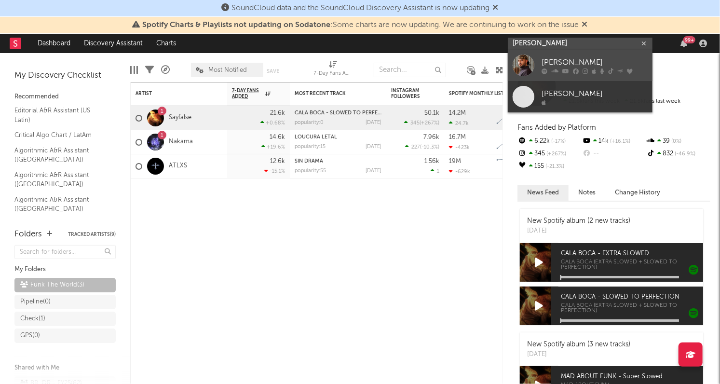
type input "pedro sampaio"
click at [561, 59] on div "PEDRO SAMPAIO" at bounding box center [595, 62] width 106 height 12
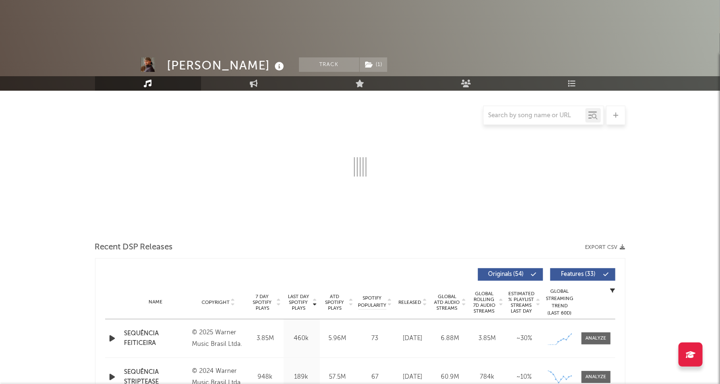
select select "6m"
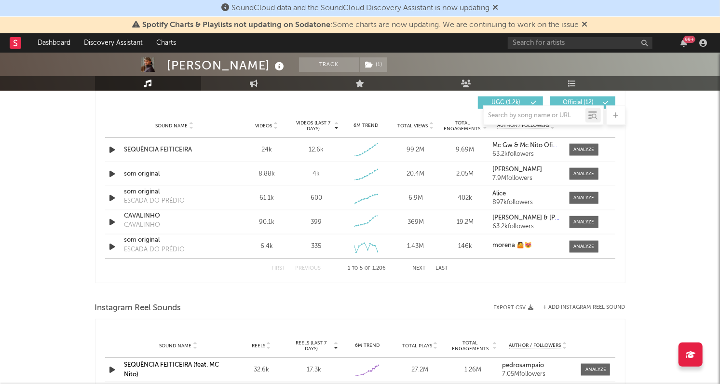
scroll to position [692, 0]
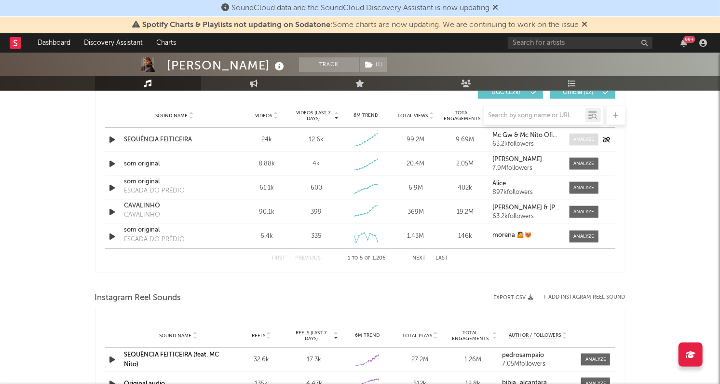
click at [588, 137] on div at bounding box center [584, 139] width 21 height 7
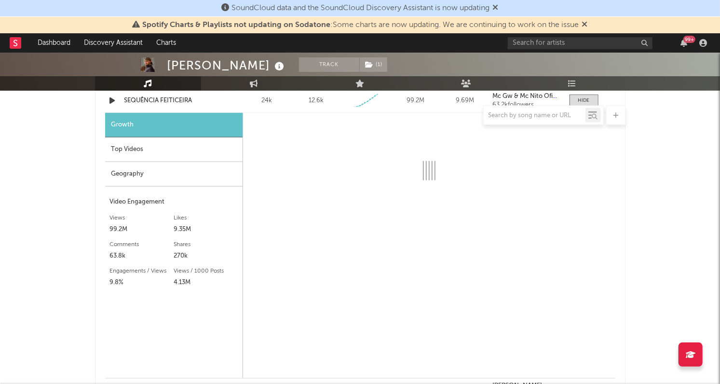
scroll to position [746, 0]
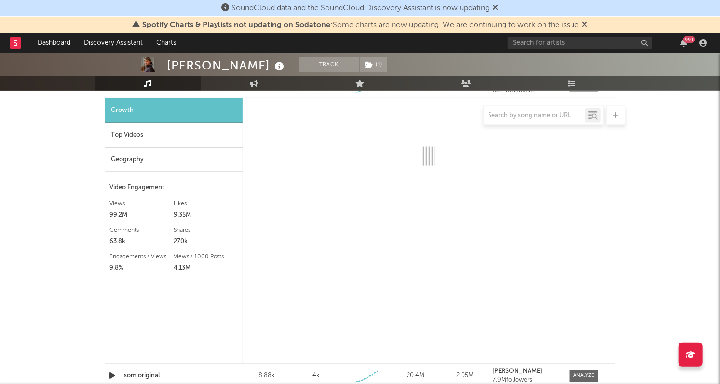
select select "1w"
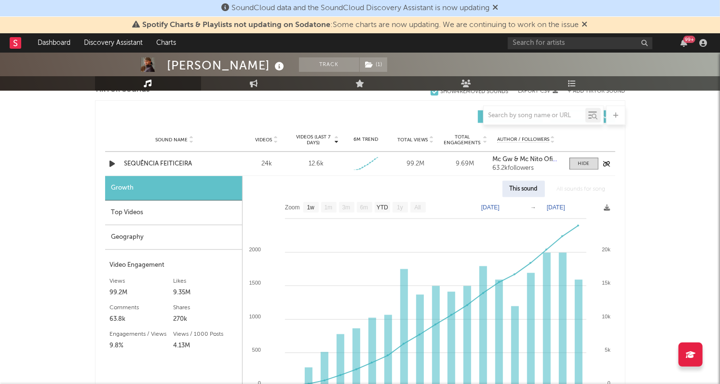
scroll to position [669, 0]
click at [581, 165] on div at bounding box center [585, 162] width 12 height 7
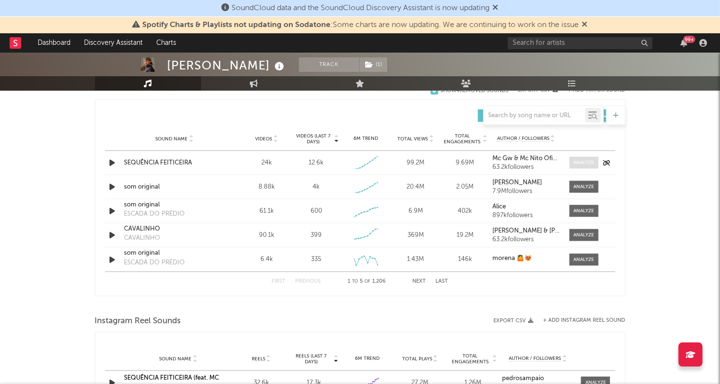
click at [577, 160] on div at bounding box center [584, 162] width 21 height 7
select select "1w"
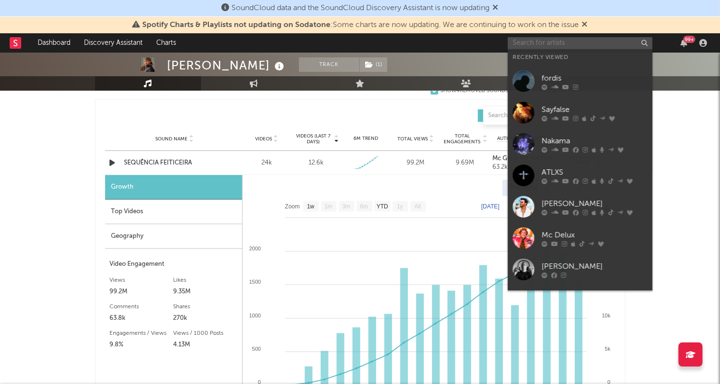
click at [593, 46] on input "text" at bounding box center [580, 43] width 145 height 12
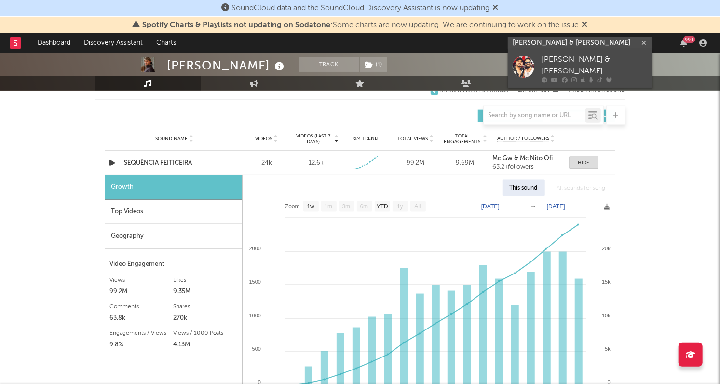
type input "clayton & romario"
click at [589, 56] on link "Clayton & Romário" at bounding box center [580, 68] width 145 height 39
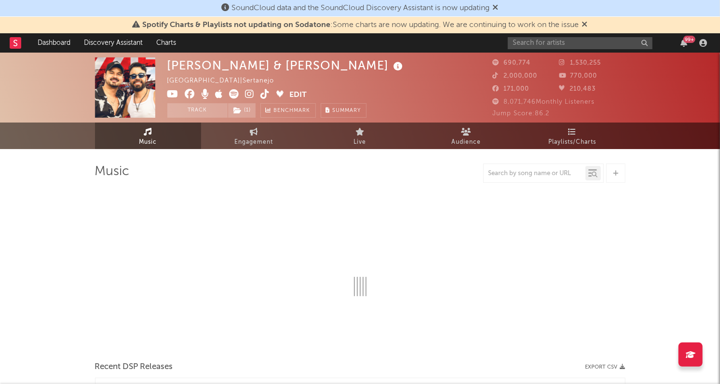
select select "6m"
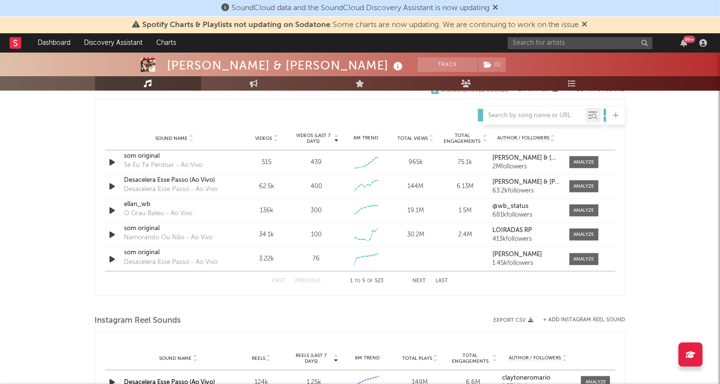
scroll to position [671, 0]
click at [589, 159] on div at bounding box center [584, 161] width 21 height 7
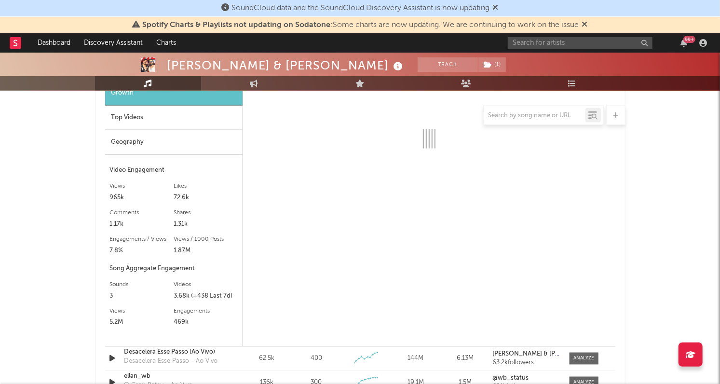
select select "1w"
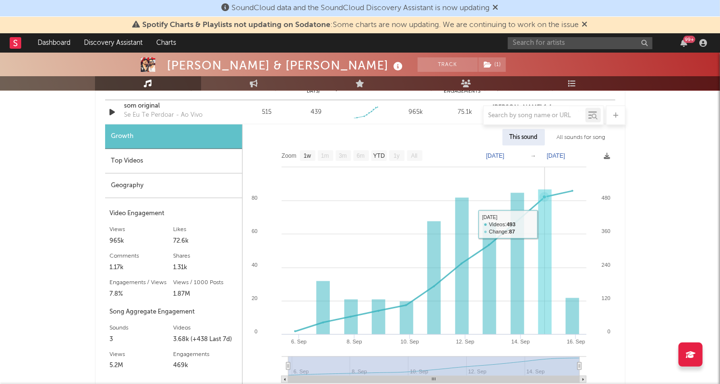
scroll to position [676, 0]
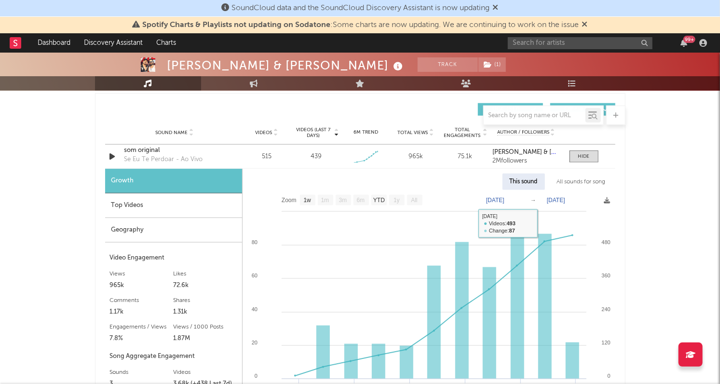
click at [573, 175] on div "All sounds for song" at bounding box center [581, 182] width 63 height 16
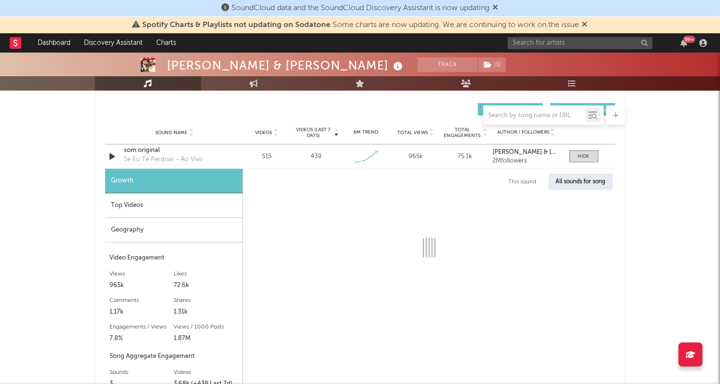
select select "1w"
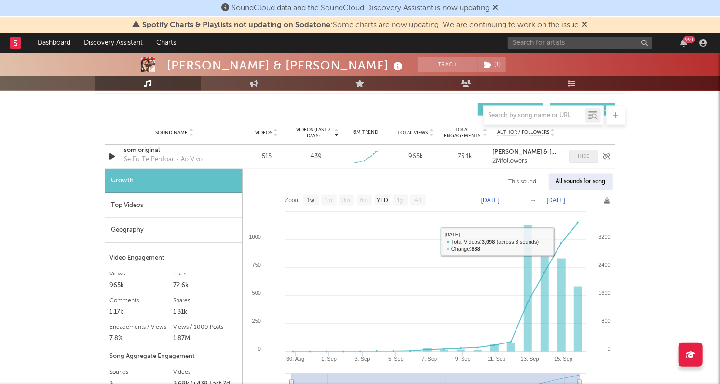
click at [576, 159] on span at bounding box center [584, 157] width 29 height 12
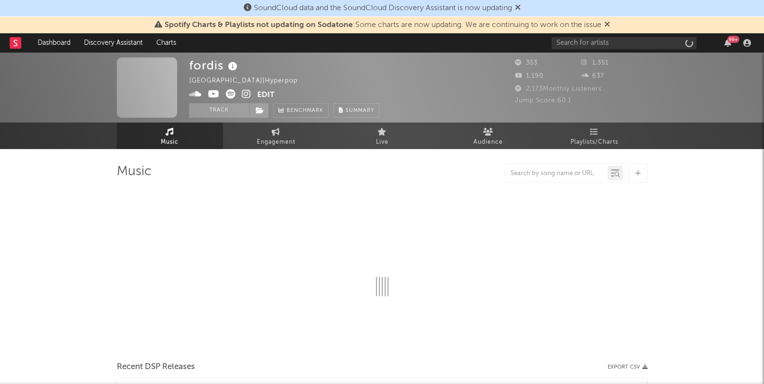
select select "1w"
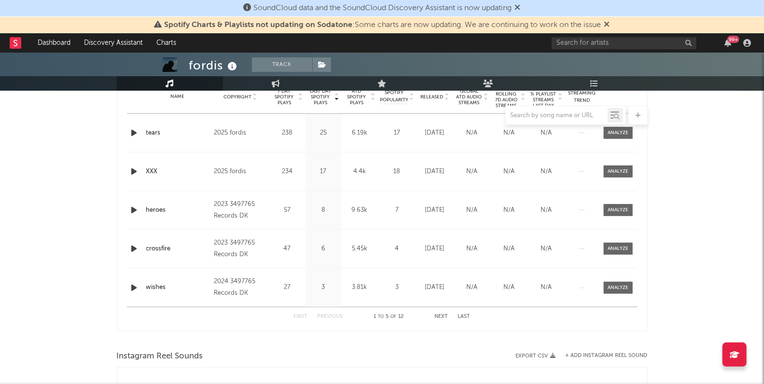
scroll to position [394, 0]
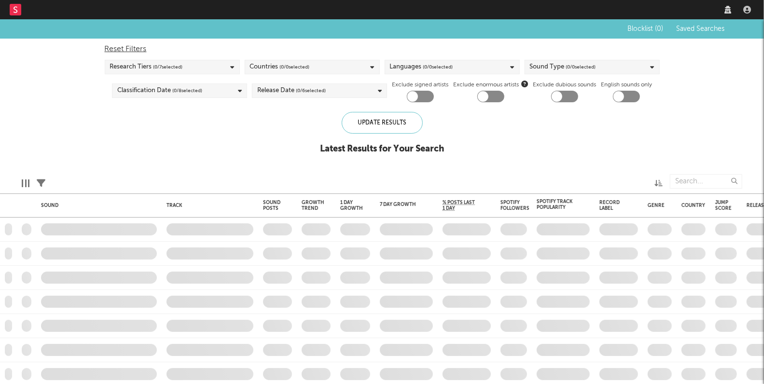
checkbox input "true"
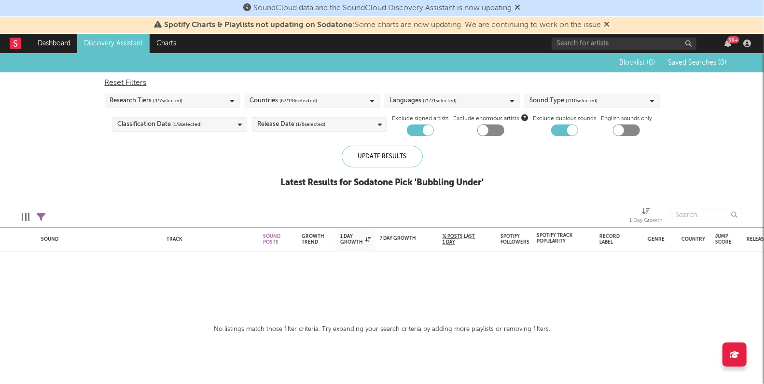
click at [130, 39] on link "Discovery Assistant" at bounding box center [113, 43] width 72 height 19
